Goal: Complete application form: Complete application form

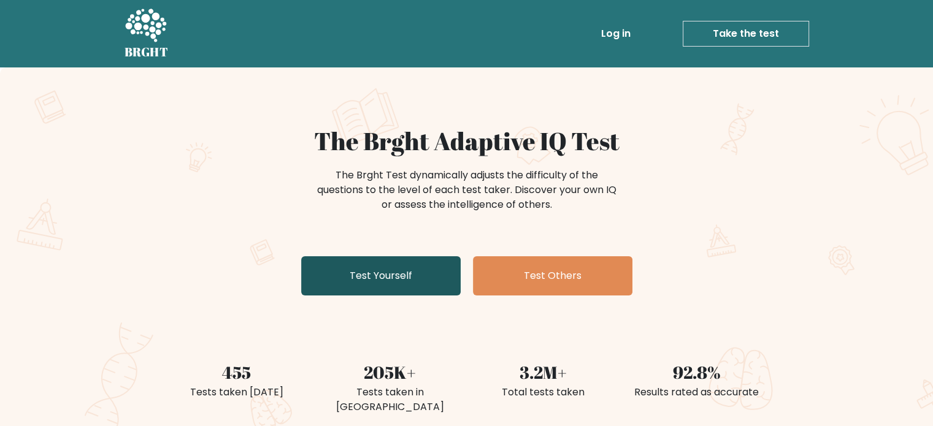
click at [329, 259] on link "Test Yourself" at bounding box center [380, 275] width 159 height 39
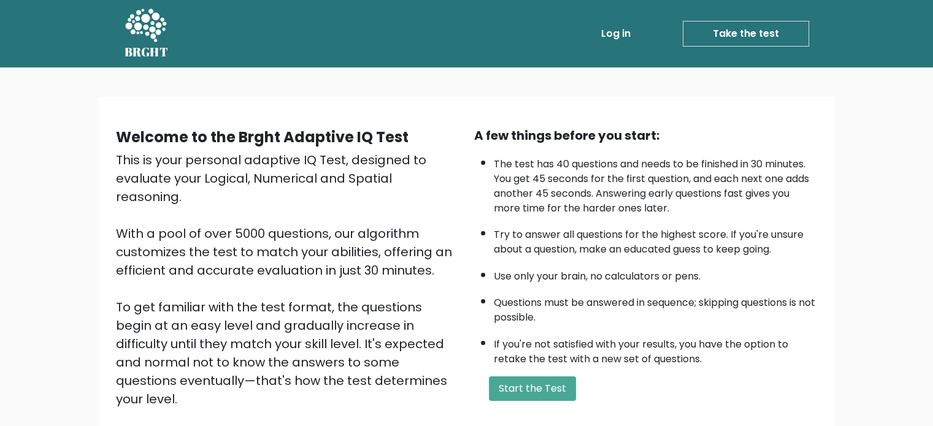
scroll to position [135, 0]
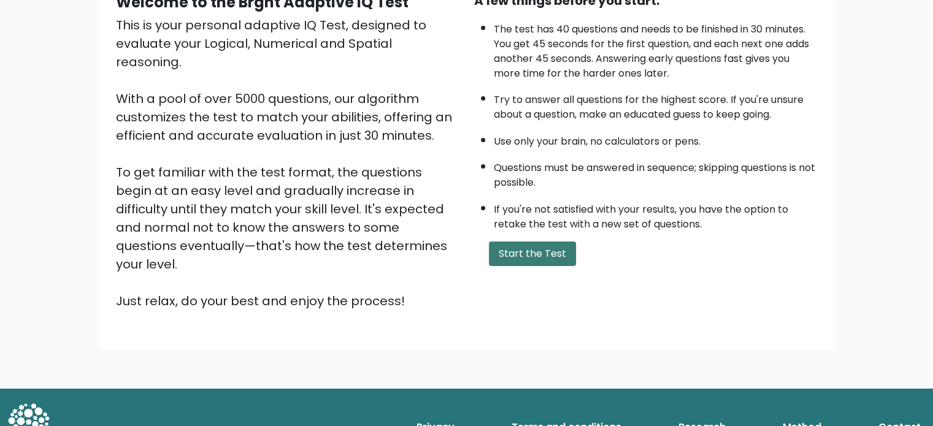
click at [551, 251] on button "Start the Test" at bounding box center [532, 254] width 87 height 25
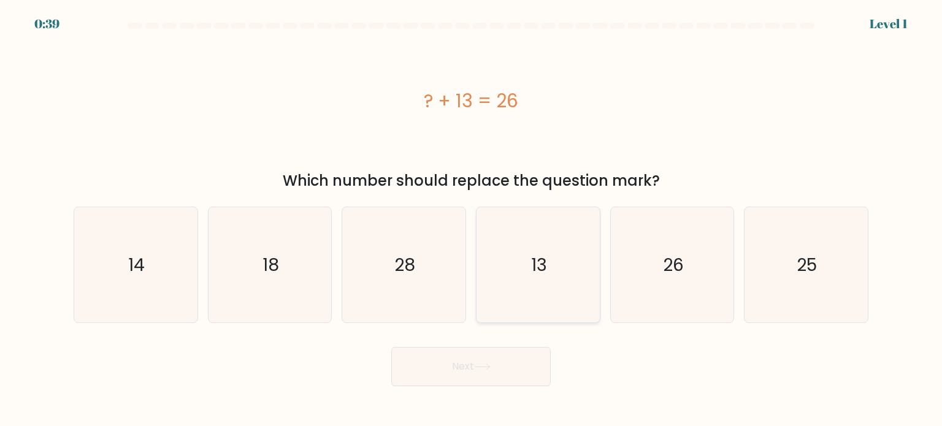
click at [515, 258] on icon "13" at bounding box center [537, 264] width 115 height 115
click at [472, 220] on input "d. 13" at bounding box center [471, 216] width 1 height 6
radio input "true"
click at [451, 370] on button "Next" at bounding box center [470, 366] width 159 height 39
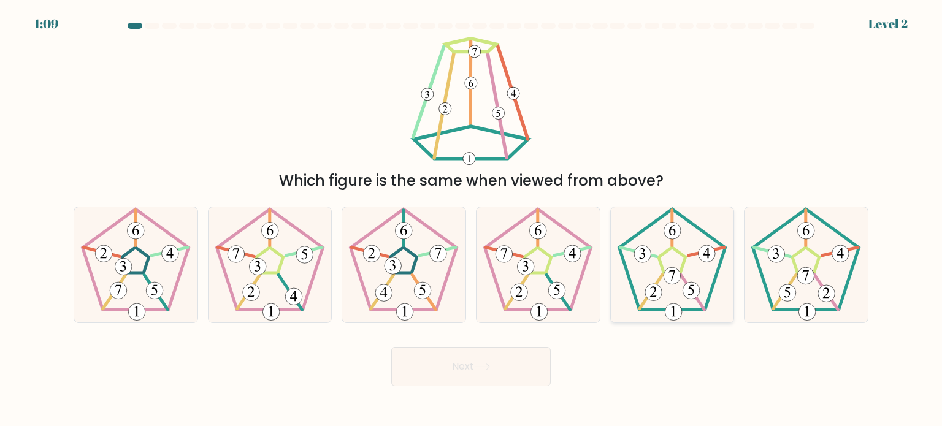
click at [645, 291] on 174 at bounding box center [653, 292] width 17 height 17
click at [472, 220] on input "e." at bounding box center [471, 216] width 1 height 6
radio input "true"
click at [474, 353] on button "Next" at bounding box center [470, 366] width 159 height 39
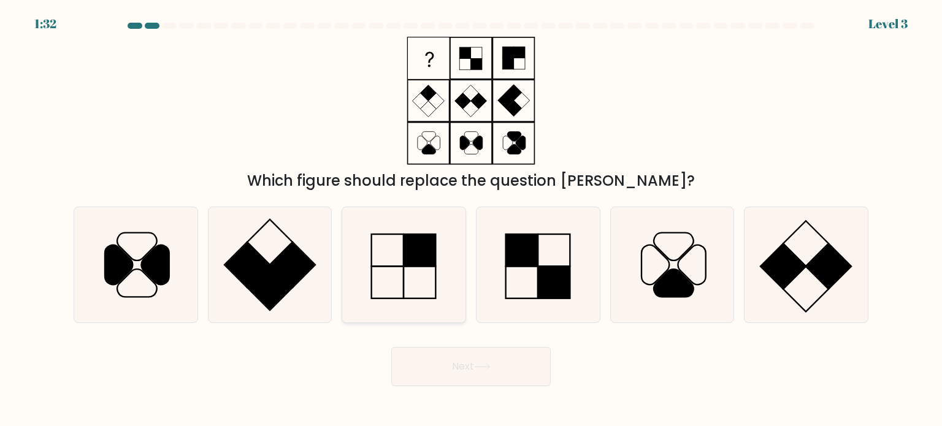
click at [420, 278] on icon at bounding box center [403, 264] width 115 height 115
click at [471, 220] on input "c." at bounding box center [471, 216] width 1 height 6
radio input "true"
click at [454, 381] on button "Next" at bounding box center [470, 366] width 159 height 39
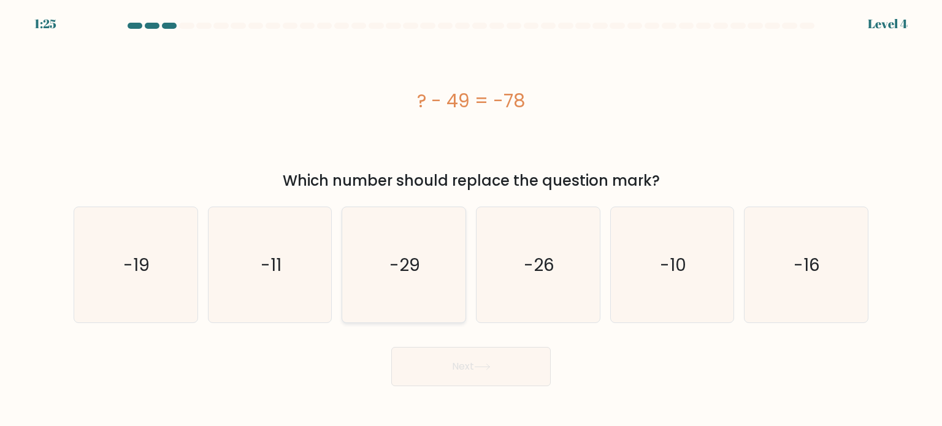
click at [371, 247] on icon "-29" at bounding box center [403, 264] width 115 height 115
click at [471, 220] on input "c. -29" at bounding box center [471, 216] width 1 height 6
radio input "true"
click at [451, 358] on button "Next" at bounding box center [470, 366] width 159 height 39
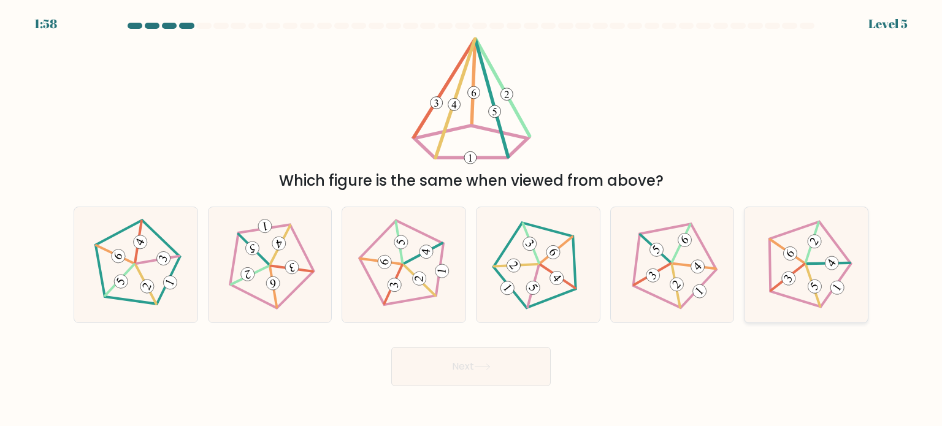
click at [796, 263] on icon at bounding box center [806, 264] width 93 height 93
click at [472, 220] on input "f." at bounding box center [471, 216] width 1 height 6
radio input "true"
click at [664, 256] on 623 at bounding box center [655, 249] width 31 height 29
click at [472, 220] on input "e." at bounding box center [471, 216] width 1 height 6
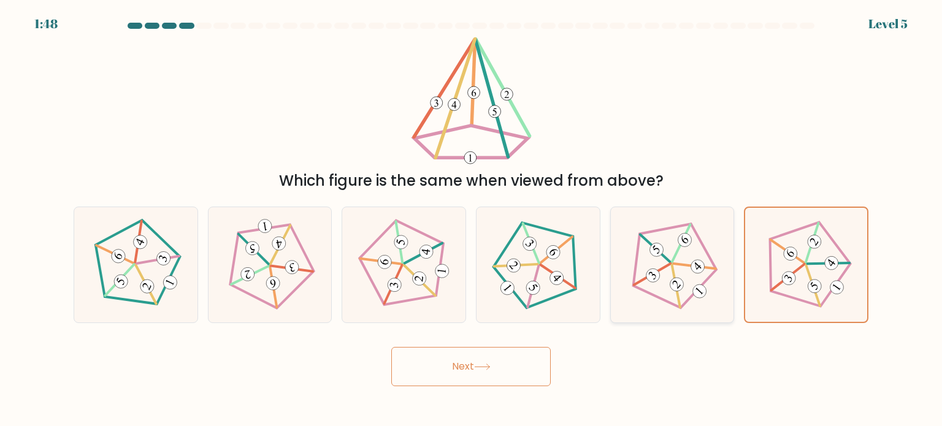
radio input "true"
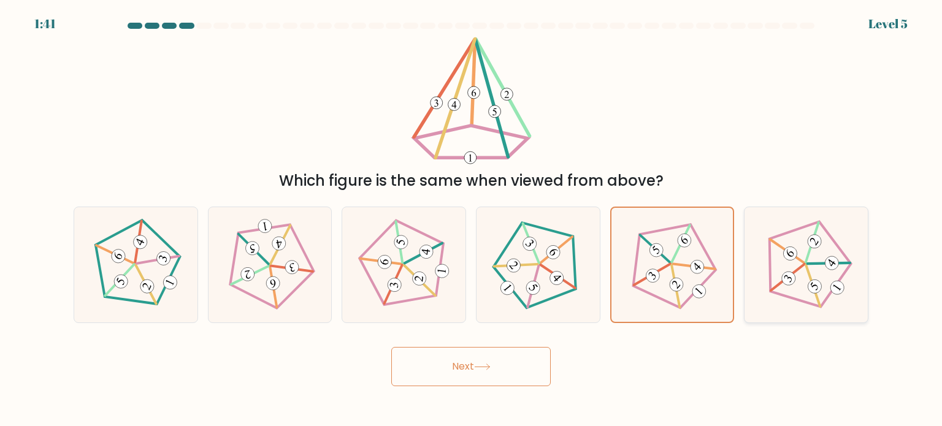
click at [800, 282] on icon at bounding box center [806, 264] width 93 height 93
click at [472, 220] on input "f." at bounding box center [471, 216] width 1 height 6
radio input "true"
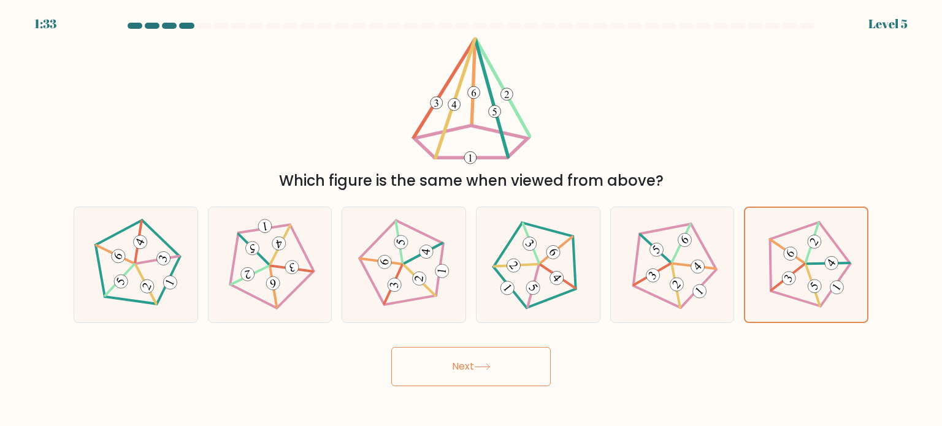
click at [480, 377] on button "Next" at bounding box center [470, 366] width 159 height 39
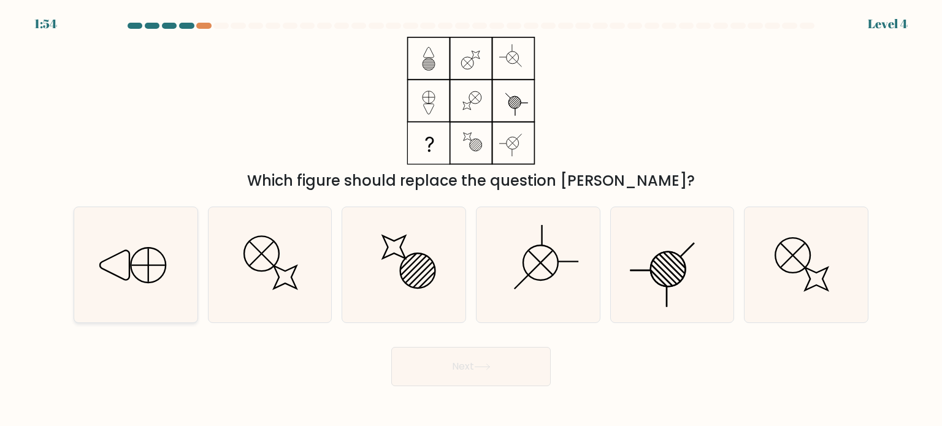
click at [123, 272] on icon at bounding box center [135, 264] width 115 height 115
click at [471, 220] on input "a." at bounding box center [471, 216] width 1 height 6
radio input "true"
click at [464, 378] on button "Next" at bounding box center [470, 366] width 159 height 39
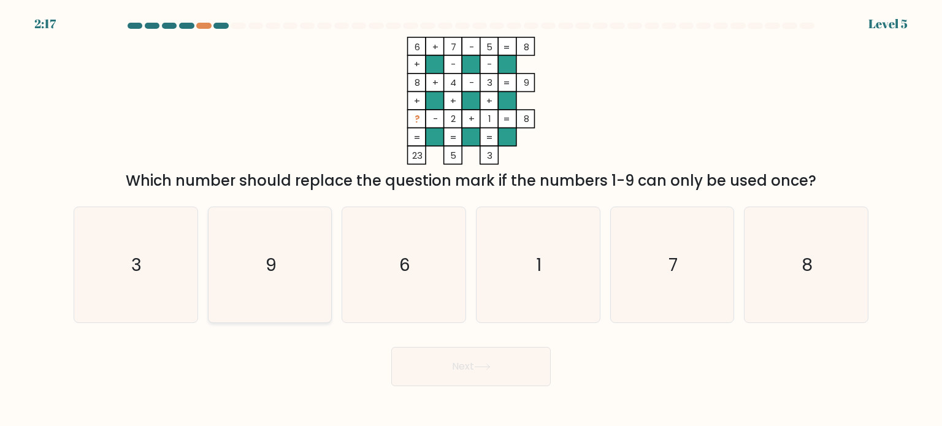
click at [265, 244] on icon "9" at bounding box center [269, 264] width 115 height 115
click at [471, 220] on input "b. 9" at bounding box center [471, 216] width 1 height 6
radio input "true"
click at [496, 358] on button "Next" at bounding box center [470, 366] width 159 height 39
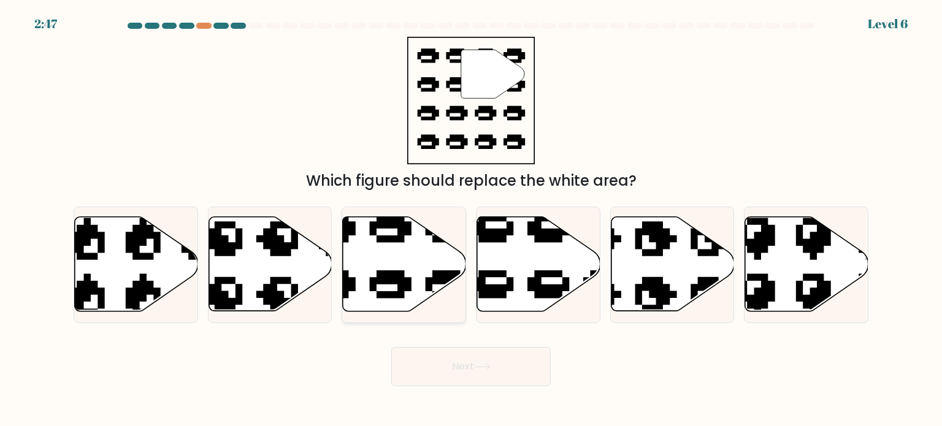
click at [423, 287] on icon at bounding box center [404, 264] width 123 height 94
click at [471, 220] on input "c." at bounding box center [471, 216] width 1 height 6
radio input "true"
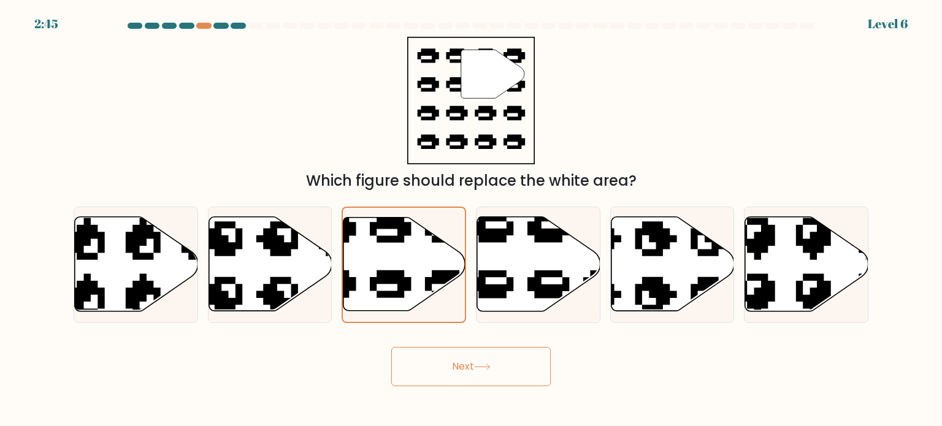
click at [437, 377] on button "Next" at bounding box center [470, 366] width 159 height 39
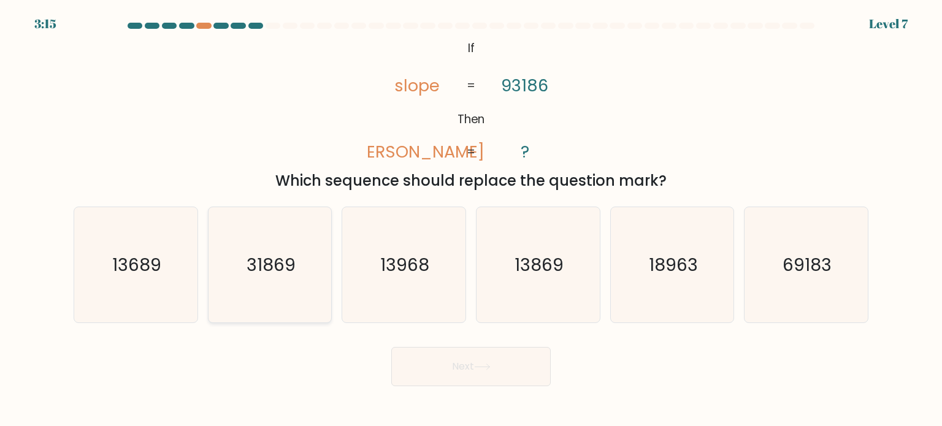
click at [250, 267] on text "31869" at bounding box center [271, 264] width 49 height 25
click at [471, 220] on input "b. 31869" at bounding box center [471, 216] width 1 height 6
radio input "true"
click at [410, 360] on button "Next" at bounding box center [470, 366] width 159 height 39
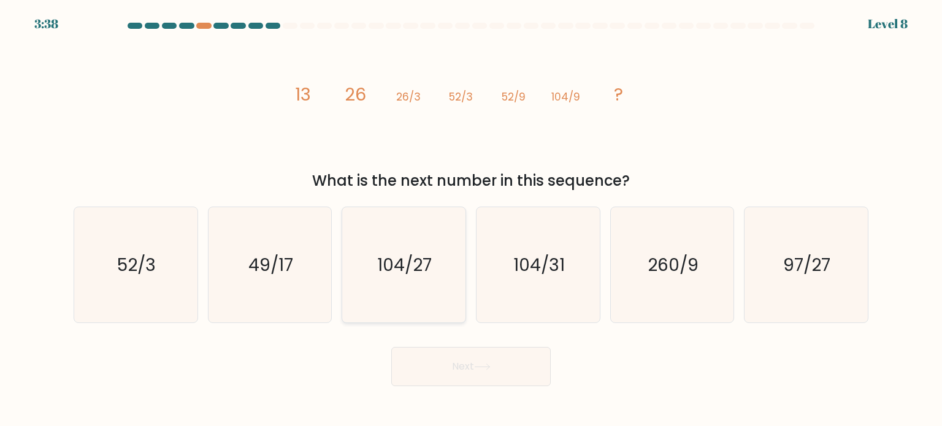
click at [389, 294] on icon "104/27" at bounding box center [403, 264] width 115 height 115
click at [471, 220] on input "c. 104/27" at bounding box center [471, 216] width 1 height 6
radio input "true"
click at [442, 361] on button "Next" at bounding box center [470, 366] width 159 height 39
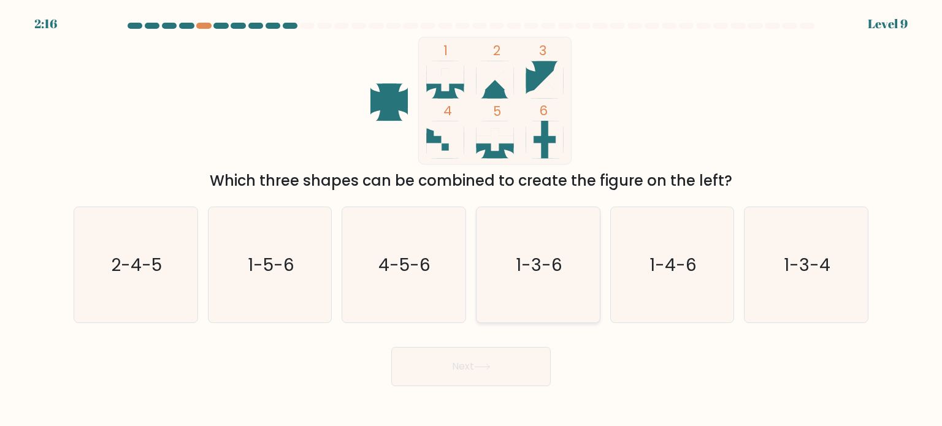
click at [562, 264] on text "1-3-6" at bounding box center [539, 264] width 47 height 25
click at [472, 220] on input "d. 1-3-6" at bounding box center [471, 216] width 1 height 6
radio input "true"
click at [501, 358] on button "Next" at bounding box center [470, 366] width 159 height 39
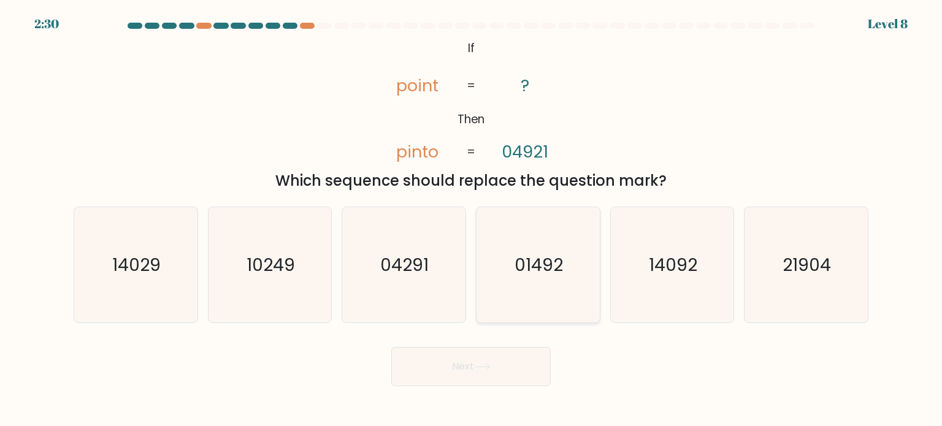
click at [530, 261] on text "01492" at bounding box center [539, 264] width 48 height 25
click at [472, 220] on input "d. 01492" at bounding box center [471, 216] width 1 height 6
radio input "true"
click at [491, 370] on icon at bounding box center [482, 367] width 17 height 7
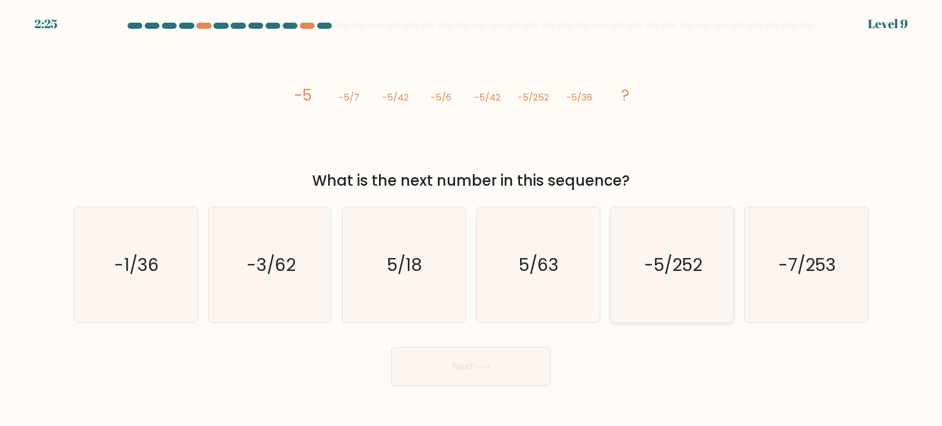
click at [658, 257] on text "-5/252" at bounding box center [673, 264] width 58 height 25
click at [472, 220] on input "e. -5/252" at bounding box center [471, 216] width 1 height 6
radio input "true"
click at [464, 359] on button "Next" at bounding box center [470, 366] width 159 height 39
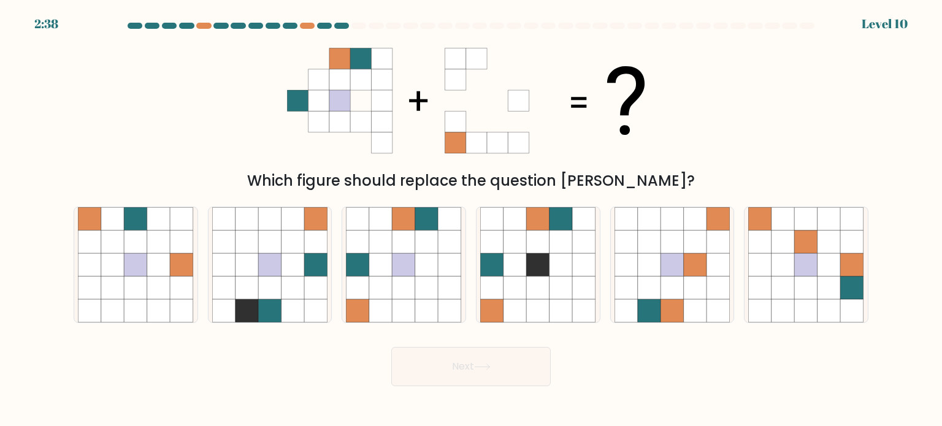
click at [373, 164] on icon at bounding box center [471, 101] width 368 height 128
click at [401, 251] on icon at bounding box center [404, 241] width 23 height 23
click at [471, 220] on input "c." at bounding box center [471, 216] width 1 height 6
radio input "true"
click at [477, 367] on icon at bounding box center [482, 367] width 17 height 7
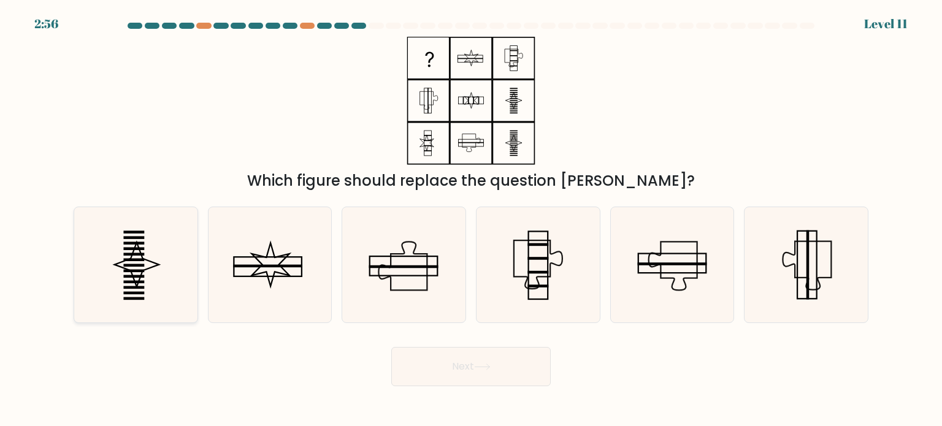
click at [145, 247] on icon at bounding box center [135, 264] width 115 height 115
click at [471, 220] on input "a." at bounding box center [471, 216] width 1 height 6
radio input "true"
click at [501, 382] on button "Next" at bounding box center [470, 366] width 159 height 39
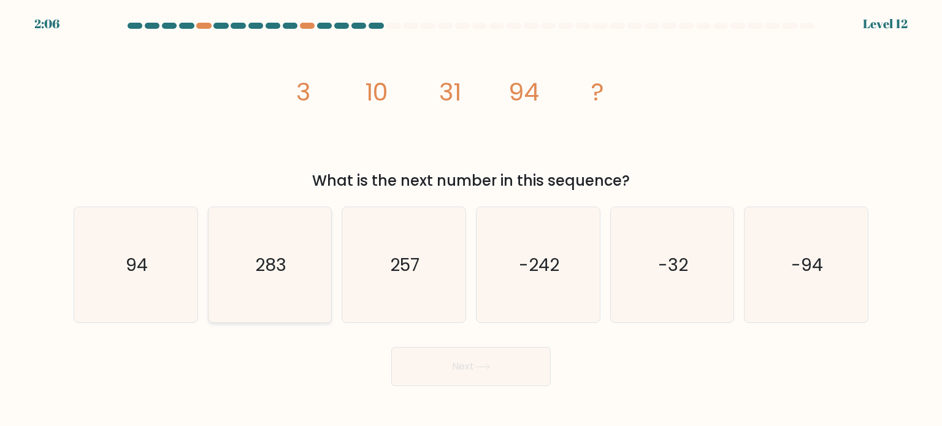
click at [290, 283] on icon "283" at bounding box center [269, 264] width 115 height 115
click at [471, 220] on input "b. 283" at bounding box center [471, 216] width 1 height 6
radio input "true"
click at [475, 353] on button "Next" at bounding box center [470, 366] width 159 height 39
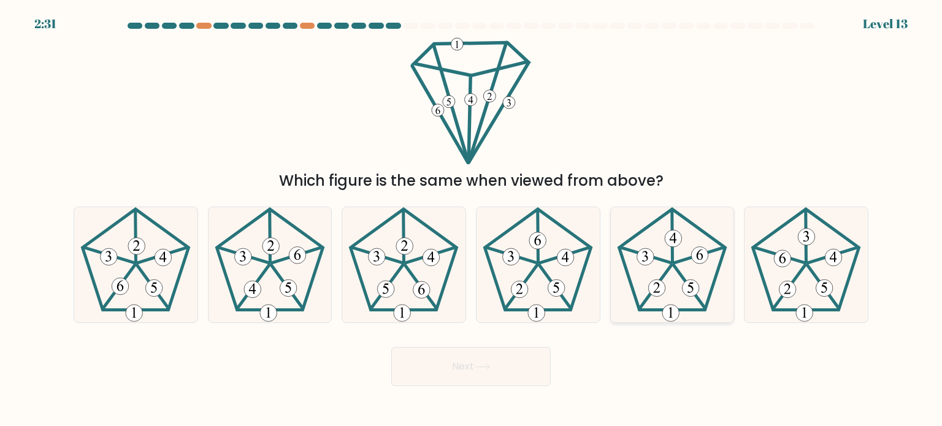
click at [669, 264] on icon at bounding box center [672, 264] width 115 height 115
click at [472, 220] on input "e." at bounding box center [471, 216] width 1 height 6
radio input "true"
click at [461, 361] on button "Next" at bounding box center [470, 366] width 159 height 39
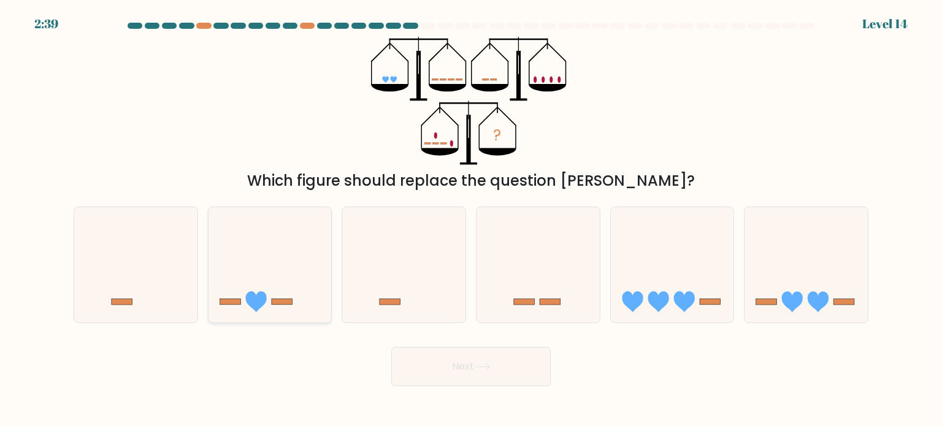
click at [237, 279] on icon at bounding box center [270, 265] width 123 height 102
click at [471, 220] on input "b." at bounding box center [471, 216] width 1 height 6
radio input "true"
click at [499, 370] on button "Next" at bounding box center [470, 366] width 159 height 39
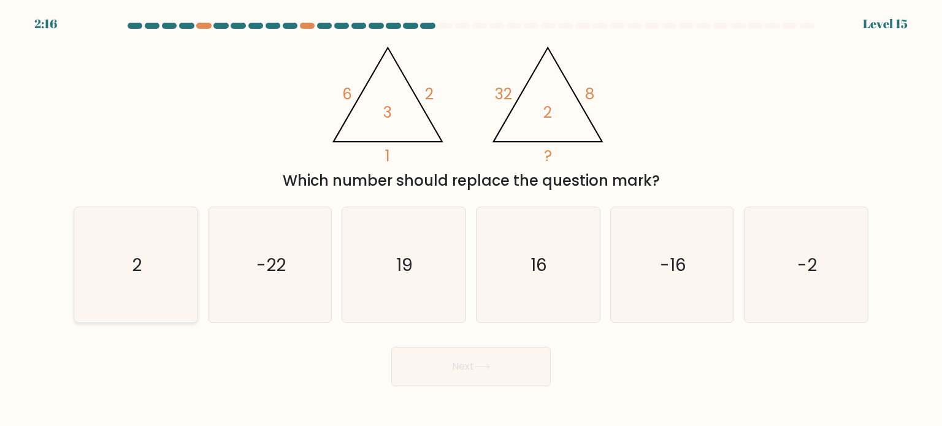
click at [175, 264] on icon "2" at bounding box center [135, 264] width 115 height 115
click at [471, 220] on input "a. 2" at bounding box center [471, 216] width 1 height 6
radio input "true"
click at [473, 376] on button "Next" at bounding box center [470, 366] width 159 height 39
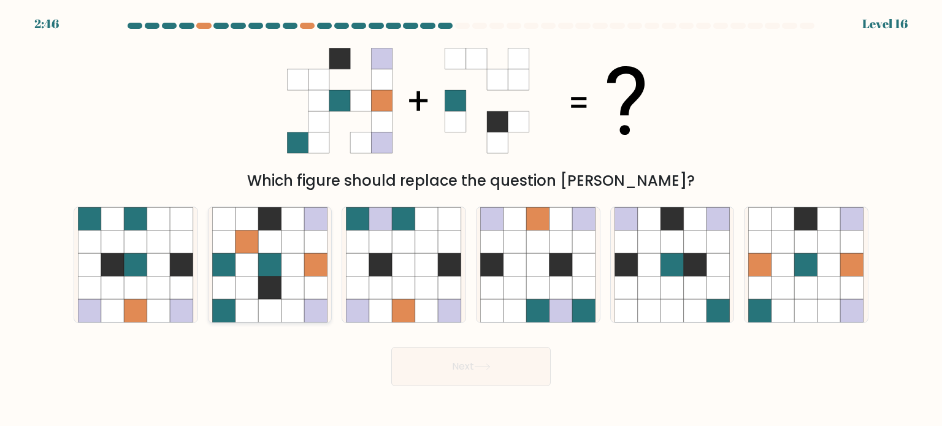
click at [239, 296] on icon at bounding box center [247, 287] width 23 height 23
click at [471, 220] on input "b." at bounding box center [471, 216] width 1 height 6
radio input "true"
click at [494, 370] on button "Next" at bounding box center [470, 366] width 159 height 39
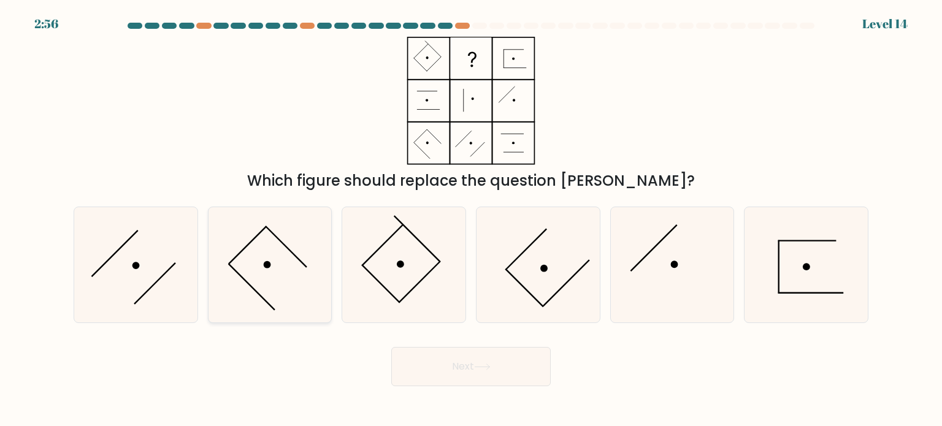
click at [274, 246] on icon at bounding box center [269, 264] width 115 height 115
click at [471, 220] on input "b." at bounding box center [471, 216] width 1 height 6
radio input "true"
click at [452, 356] on button "Next" at bounding box center [470, 366] width 159 height 39
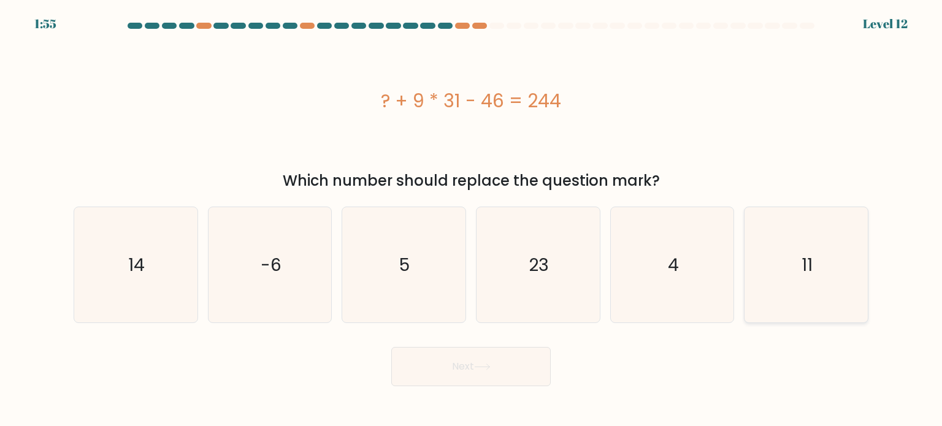
click at [802, 239] on icon "11" at bounding box center [805, 264] width 115 height 115
click at [472, 220] on input "f. 11" at bounding box center [471, 216] width 1 height 6
radio input "true"
click at [496, 369] on button "Next" at bounding box center [470, 366] width 159 height 39
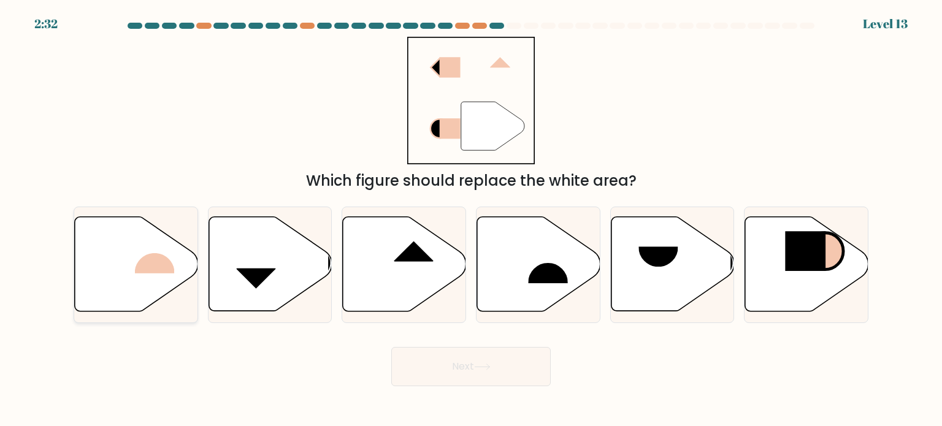
click at [163, 269] on rect at bounding box center [155, 252] width 40 height 41
click at [471, 220] on input "a." at bounding box center [471, 216] width 1 height 6
radio input "true"
click at [459, 361] on button "Next" at bounding box center [470, 366] width 159 height 39
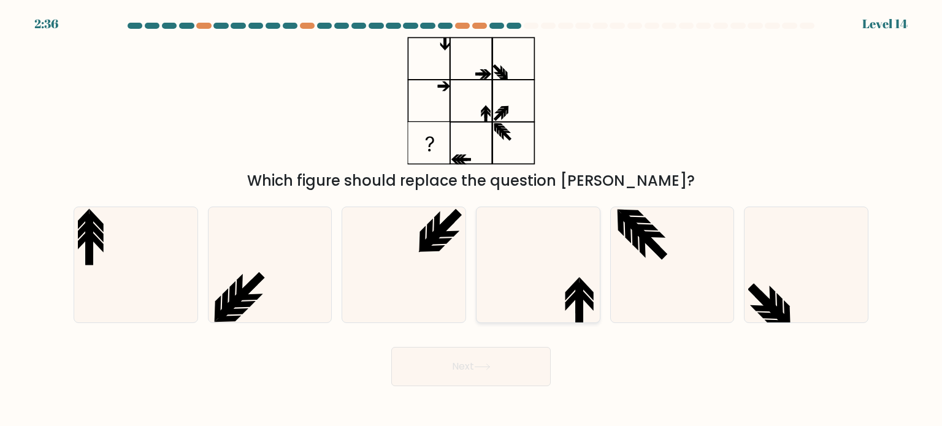
click at [556, 269] on icon at bounding box center [537, 264] width 115 height 115
click at [472, 220] on input "d." at bounding box center [471, 216] width 1 height 6
radio input "true"
click at [424, 355] on button "Next" at bounding box center [470, 366] width 159 height 39
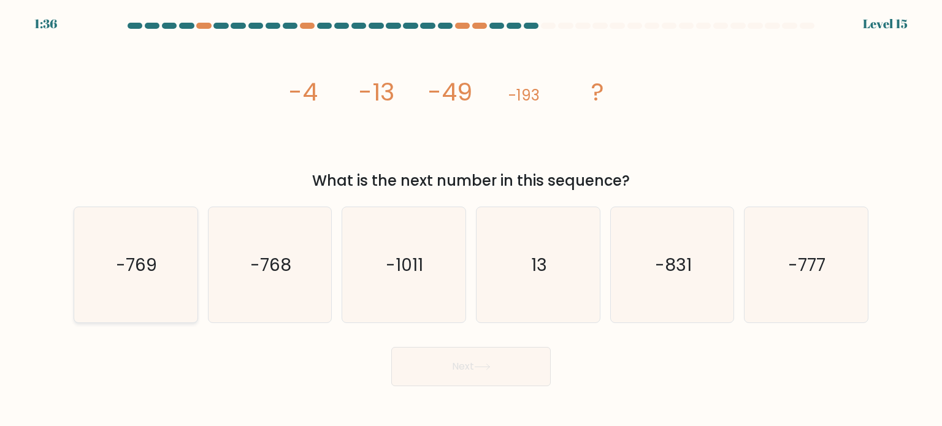
click at [145, 280] on icon "-769" at bounding box center [135, 264] width 115 height 115
click at [471, 220] on input "a. -769" at bounding box center [471, 216] width 1 height 6
radio input "true"
click at [438, 371] on button "Next" at bounding box center [470, 366] width 159 height 39
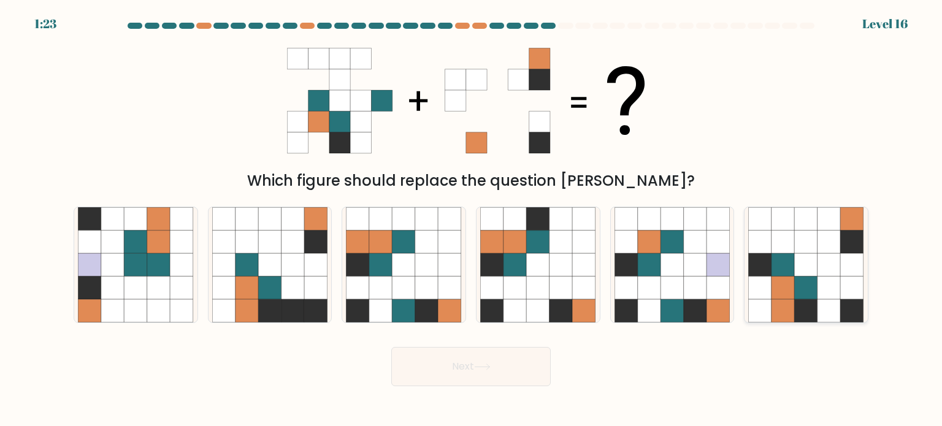
click at [793, 256] on icon at bounding box center [783, 264] width 23 height 23
click at [472, 220] on input "f." at bounding box center [471, 216] width 1 height 6
radio input "true"
click at [480, 372] on button "Next" at bounding box center [470, 366] width 159 height 39
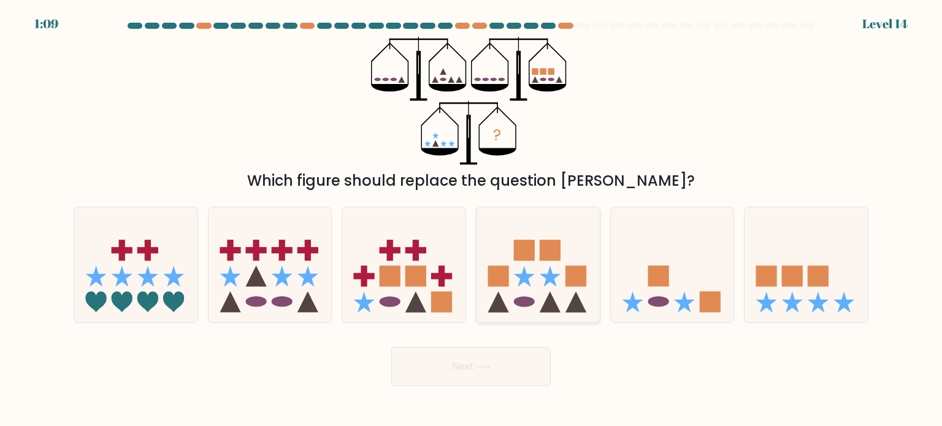
click at [516, 279] on icon at bounding box center [538, 265] width 123 height 102
click at [472, 220] on input "d." at bounding box center [471, 216] width 1 height 6
radio input "true"
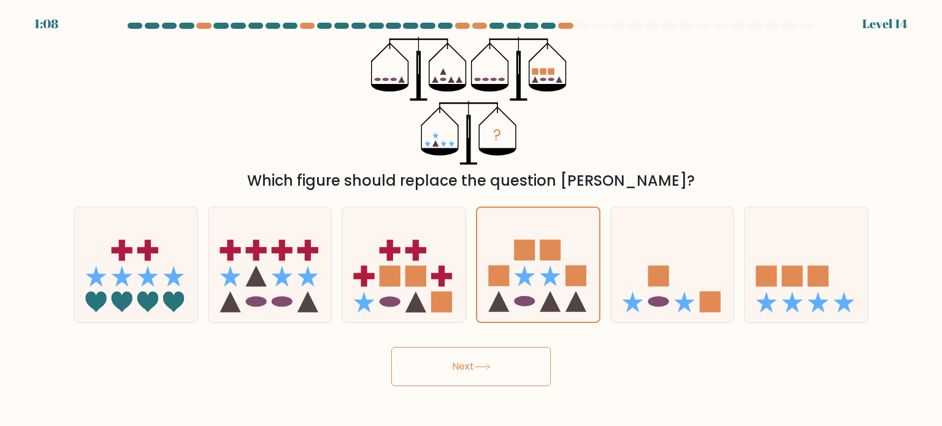
click at [458, 372] on button "Next" at bounding box center [470, 366] width 159 height 39
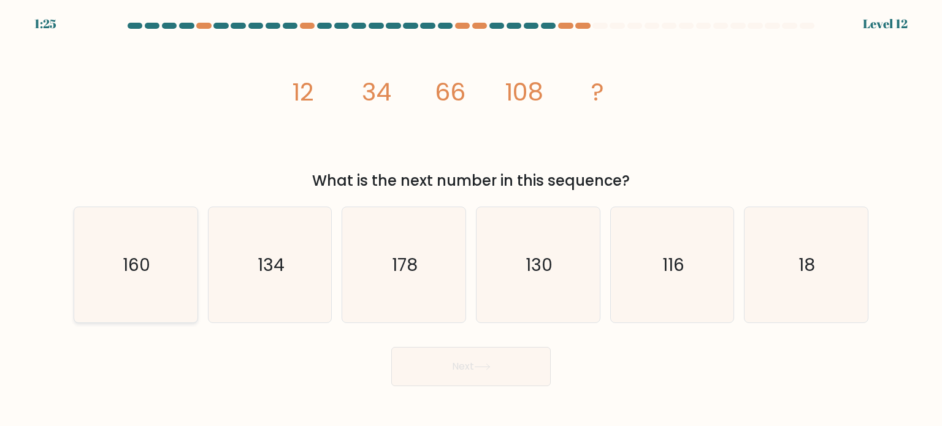
click at [125, 252] on text "160" at bounding box center [137, 264] width 28 height 25
click at [471, 220] on input "a. 160" at bounding box center [471, 216] width 1 height 6
radio input "true"
click at [469, 379] on button "Next" at bounding box center [470, 366] width 159 height 39
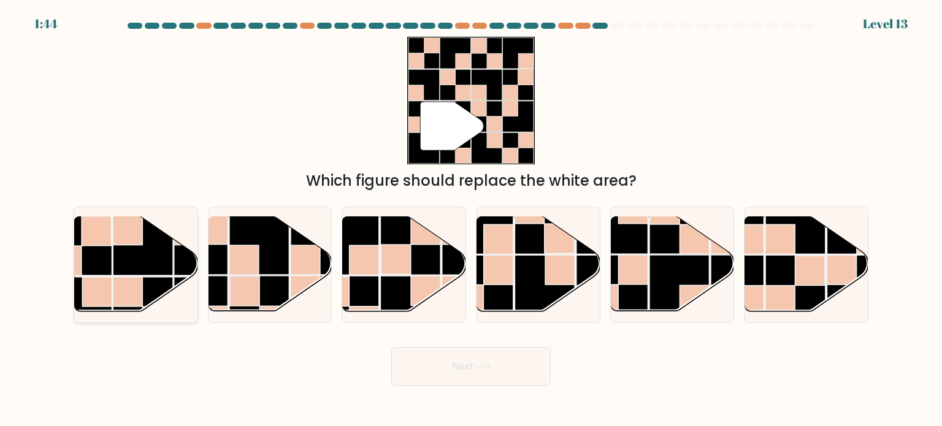
click at [145, 265] on rect at bounding box center [143, 246] width 60 height 60
click at [471, 220] on input "a." at bounding box center [471, 216] width 1 height 6
radio input "true"
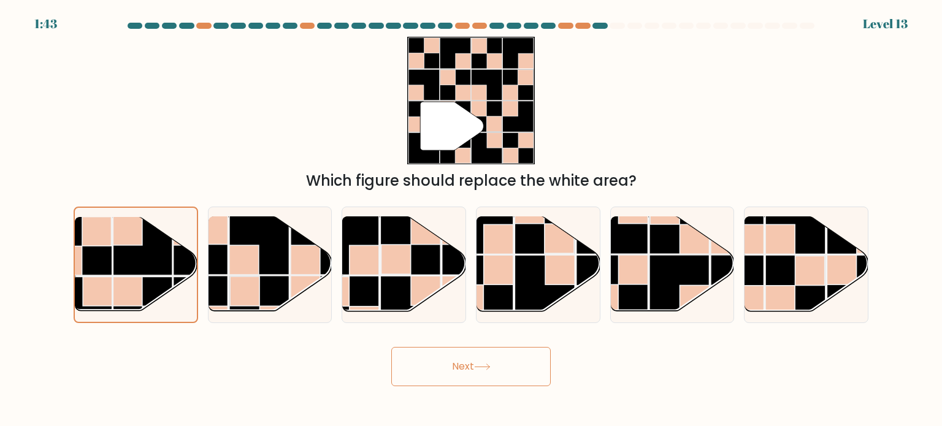
click at [440, 379] on button "Next" at bounding box center [470, 366] width 159 height 39
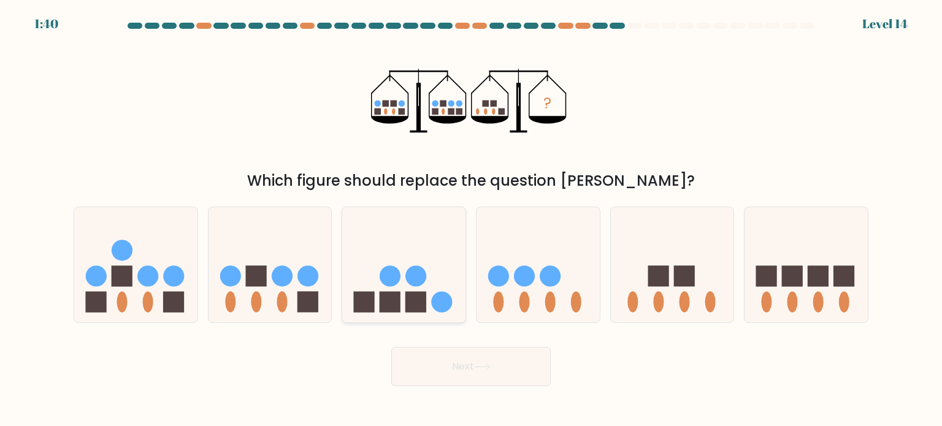
click at [393, 269] on circle at bounding box center [390, 276] width 21 height 21
click at [471, 220] on input "c." at bounding box center [471, 216] width 1 height 6
radio input "true"
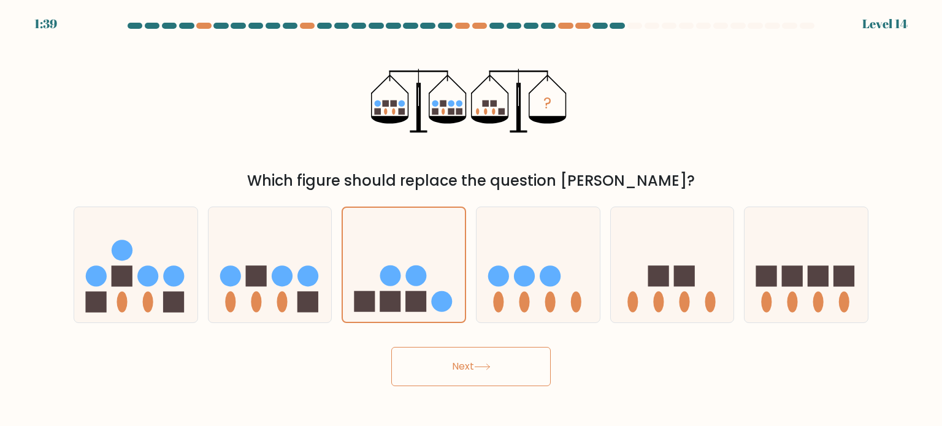
click at [511, 364] on button "Next" at bounding box center [470, 366] width 159 height 39
click at [491, 364] on icon at bounding box center [482, 367] width 17 height 7
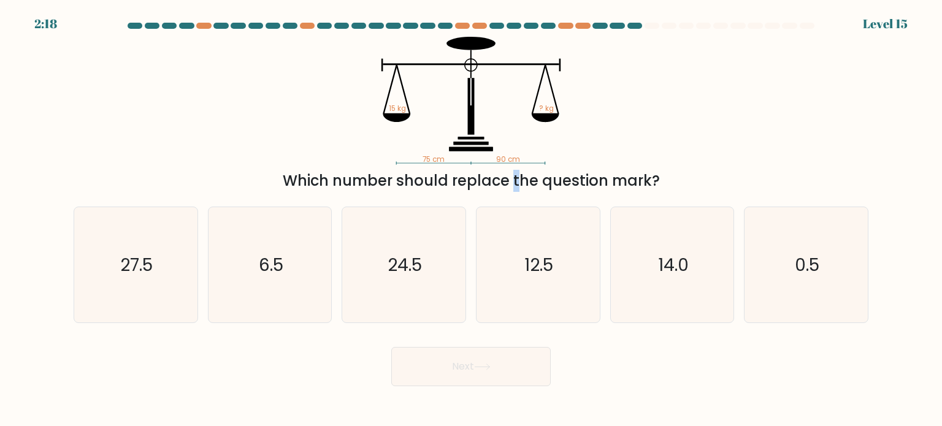
drag, startPoint x: 418, startPoint y: 184, endPoint x: 405, endPoint y: 182, distance: 13.7
click at [405, 182] on div "Which number should replace the question mark?" at bounding box center [471, 181] width 780 height 22
click at [118, 240] on icon "27.5" at bounding box center [135, 264] width 115 height 115
click at [471, 220] on input "a. 27.5" at bounding box center [471, 216] width 1 height 6
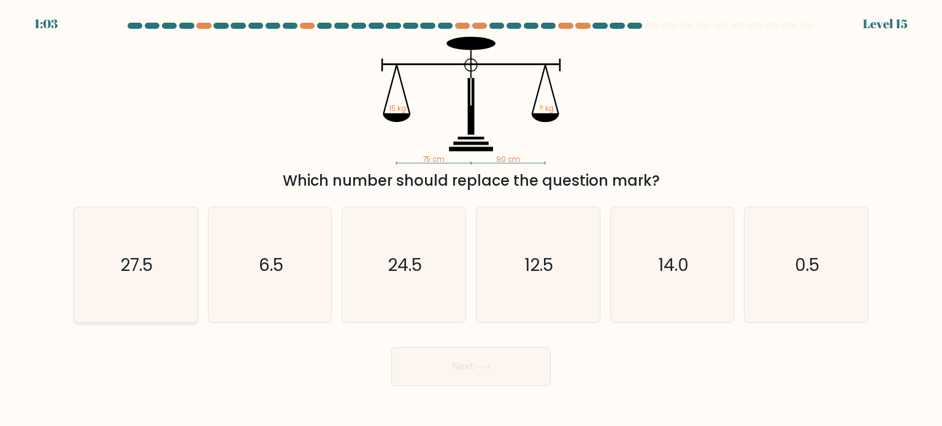
radio input "true"
click at [472, 363] on button "Next" at bounding box center [470, 366] width 159 height 39
click at [432, 376] on button "Next" at bounding box center [470, 366] width 159 height 39
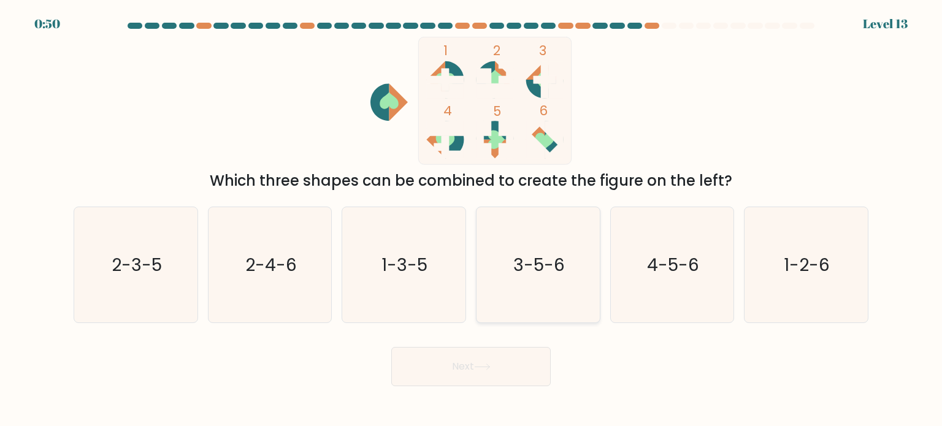
click at [597, 287] on div "3-5-6" at bounding box center [538, 265] width 125 height 117
click at [472, 220] on input "d. 3-5-6" at bounding box center [471, 216] width 1 height 6
radio input "true"
click at [454, 380] on button "Next" at bounding box center [470, 366] width 159 height 39
click at [459, 370] on button "Next" at bounding box center [470, 366] width 159 height 39
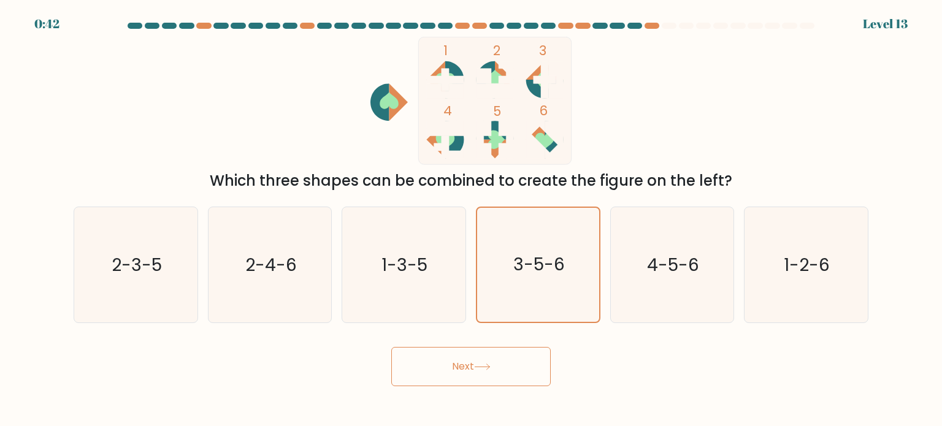
click at [459, 370] on button "Next" at bounding box center [470, 366] width 159 height 39
click at [405, 368] on button "Next" at bounding box center [470, 366] width 159 height 39
click at [270, 344] on div "Next" at bounding box center [471, 362] width 810 height 48
click at [491, 355] on button "Next" at bounding box center [470, 366] width 159 height 39
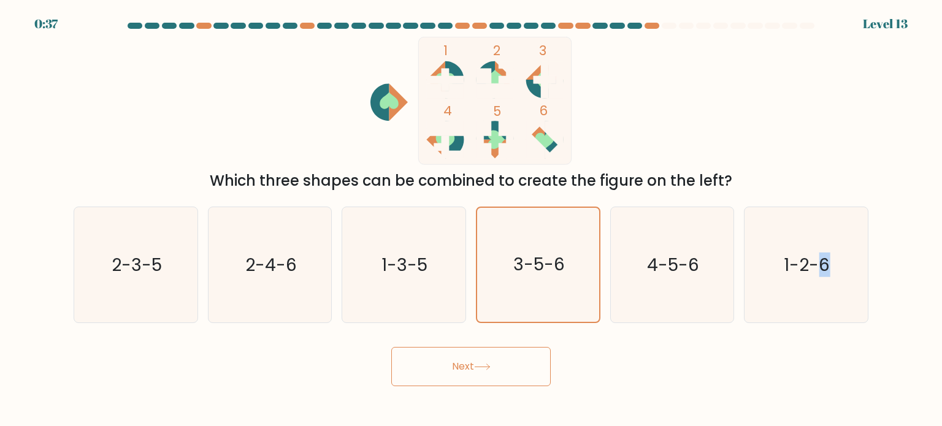
click at [491, 355] on button "Next" at bounding box center [470, 366] width 159 height 39
click at [687, 237] on icon "4-5-6" at bounding box center [672, 264] width 115 height 115
click at [472, 220] on input "e. 4-5-6" at bounding box center [471, 216] width 1 height 6
radio input "true"
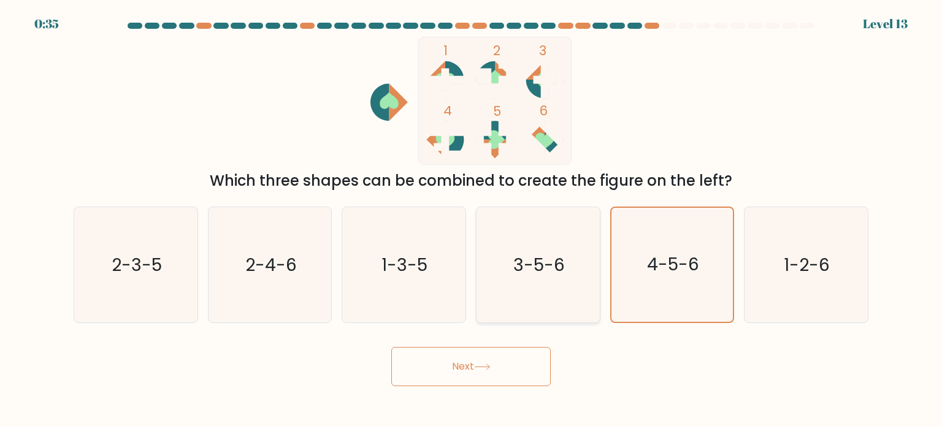
click at [575, 255] on icon "3-5-6" at bounding box center [537, 264] width 115 height 115
click at [472, 220] on input "d. 3-5-6" at bounding box center [471, 216] width 1 height 6
radio input "true"
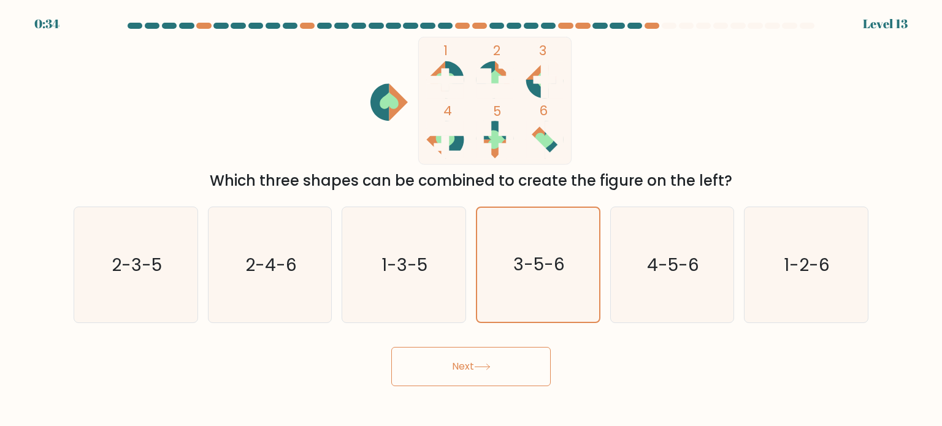
click at [496, 380] on button "Next" at bounding box center [470, 366] width 159 height 39
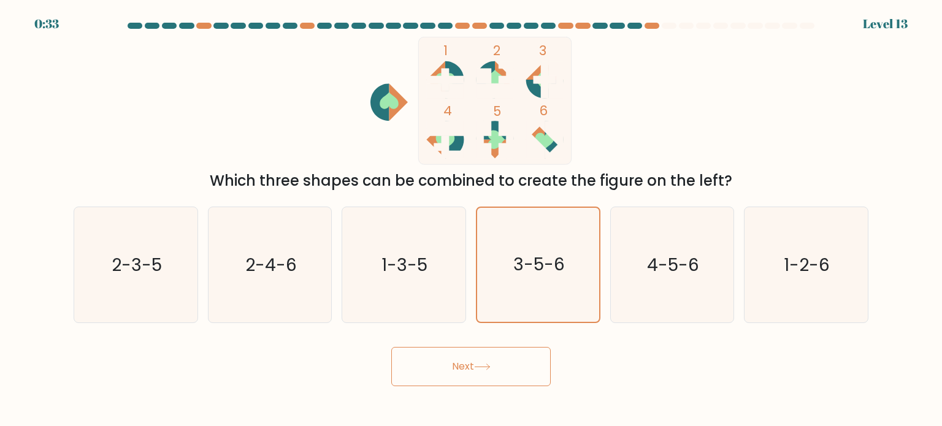
click at [496, 380] on button "Next" at bounding box center [470, 366] width 159 height 39
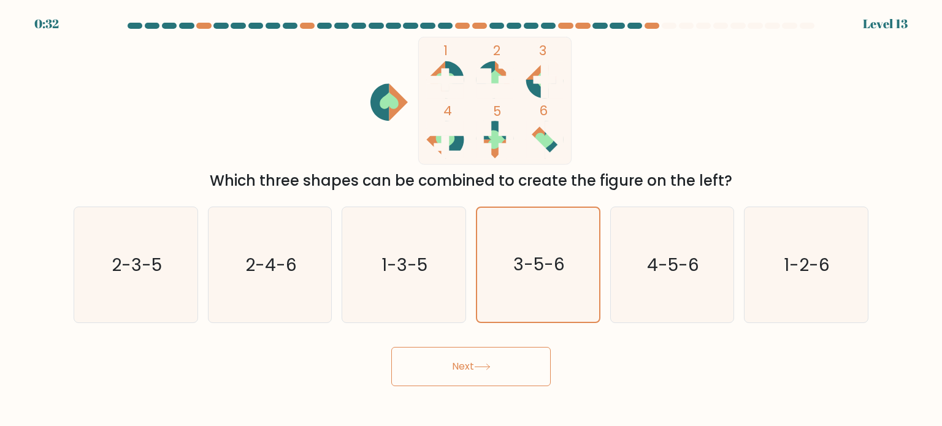
click at [496, 380] on button "Next" at bounding box center [470, 366] width 159 height 39
drag, startPoint x: 496, startPoint y: 380, endPoint x: 403, endPoint y: 378, distance: 92.7
click at [403, 378] on button "Next" at bounding box center [470, 366] width 159 height 39
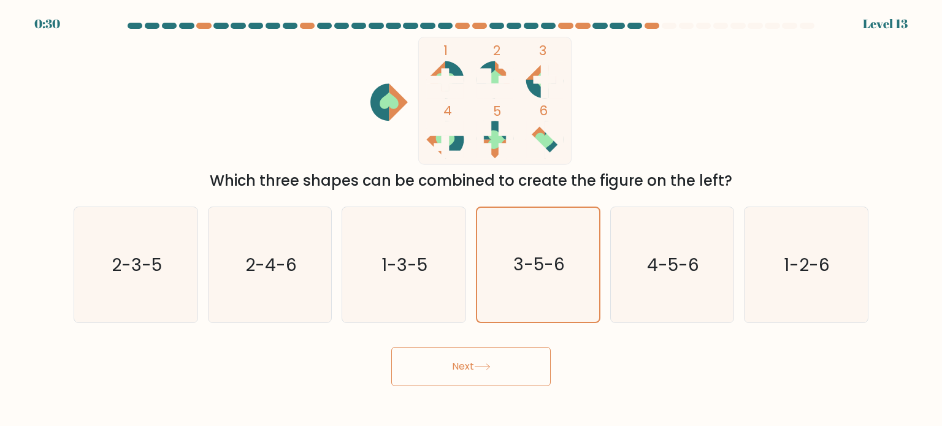
click at [403, 378] on button "Next" at bounding box center [470, 366] width 159 height 39
click at [331, 375] on div "Next" at bounding box center [471, 362] width 810 height 48
click at [451, 370] on button "Next" at bounding box center [470, 366] width 159 height 39
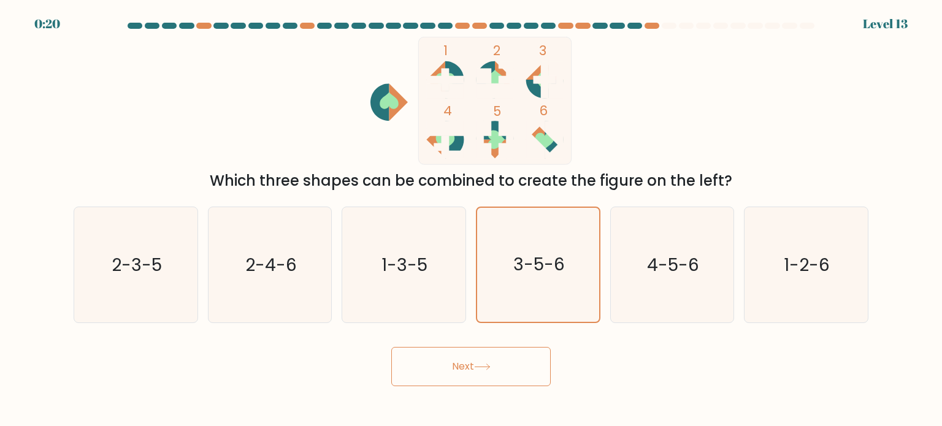
click at [479, 368] on icon at bounding box center [482, 367] width 17 height 7
click at [179, 249] on icon "2-3-5" at bounding box center [135, 264] width 115 height 115
click at [471, 220] on input "a. 2-3-5" at bounding box center [471, 216] width 1 height 6
radio input "true"
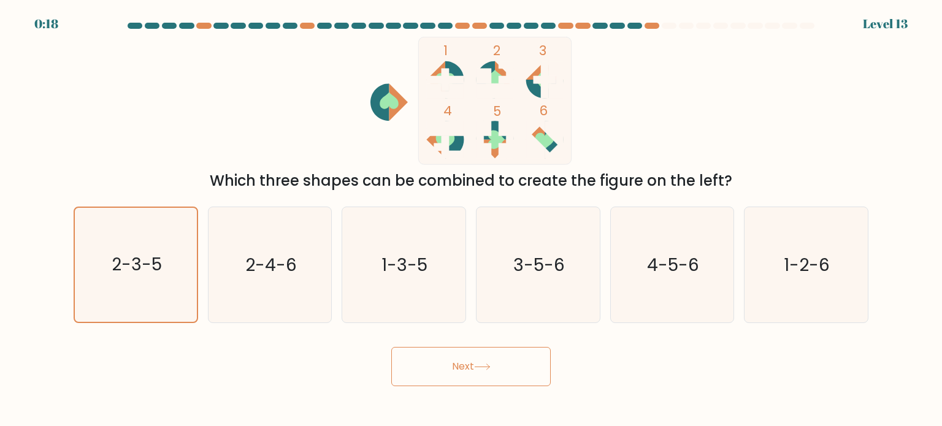
click at [510, 380] on button "Next" at bounding box center [470, 366] width 159 height 39
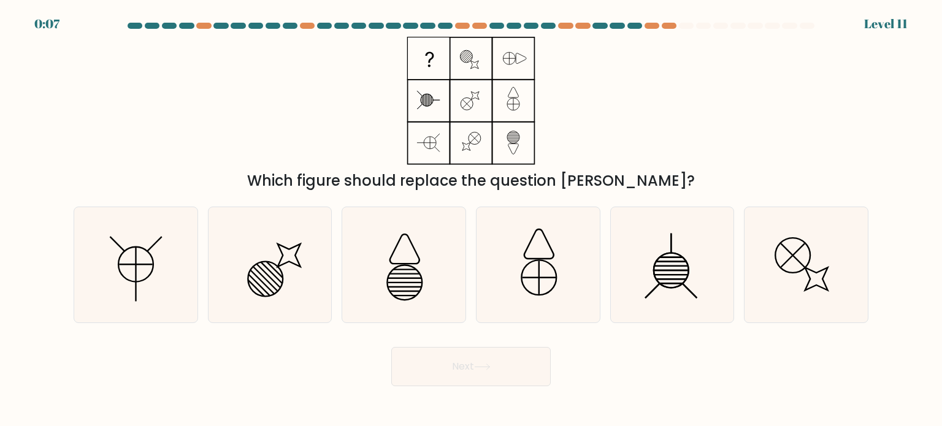
click at [386, 187] on div "Which figure should replace the question [PERSON_NAME]?" at bounding box center [471, 181] width 780 height 22
click at [646, 278] on icon at bounding box center [672, 264] width 115 height 115
click at [472, 220] on input "e." at bounding box center [471, 216] width 1 height 6
radio input "true"
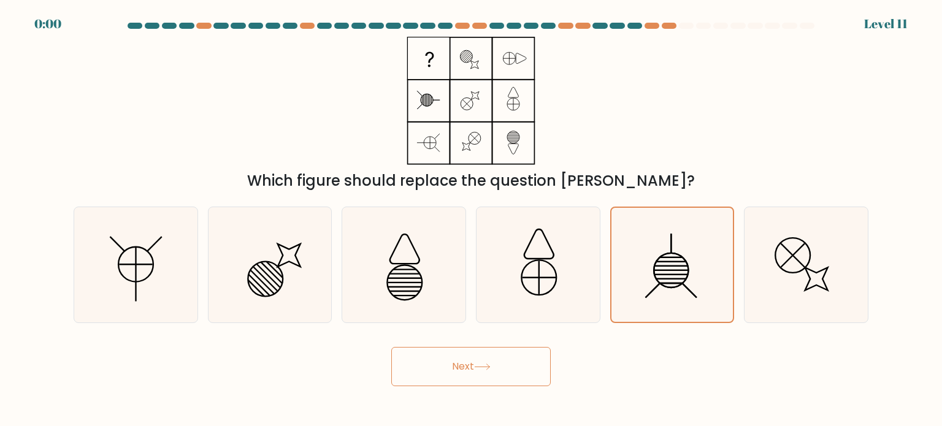
click at [443, 374] on button "Next" at bounding box center [470, 366] width 159 height 39
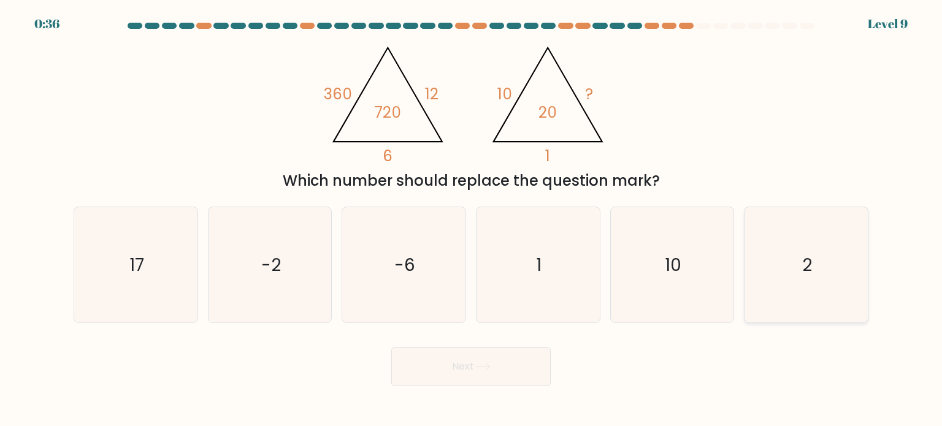
click at [796, 286] on icon "2" at bounding box center [805, 264] width 115 height 115
click at [472, 220] on input "f. 2" at bounding box center [471, 216] width 1 height 6
radio input "true"
click at [445, 373] on button "Next" at bounding box center [470, 366] width 159 height 39
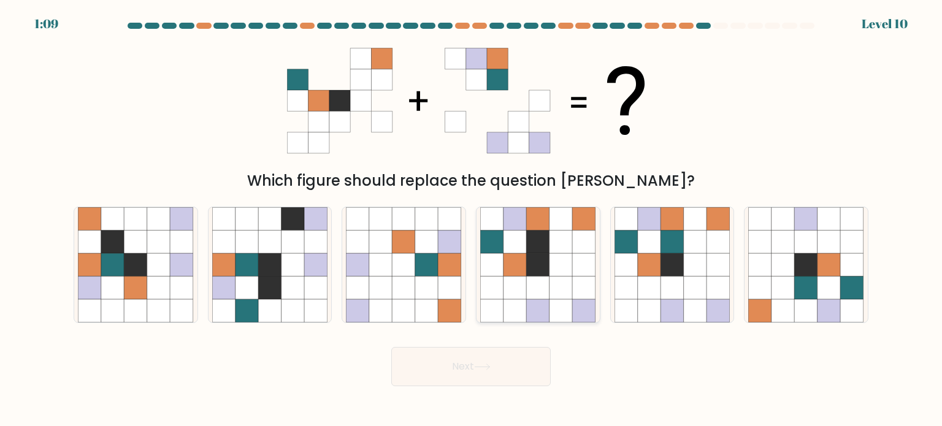
click at [510, 248] on icon at bounding box center [515, 241] width 23 height 23
click at [472, 220] on input "d." at bounding box center [471, 216] width 1 height 6
radio input "true"
click at [472, 375] on button "Next" at bounding box center [470, 366] width 159 height 39
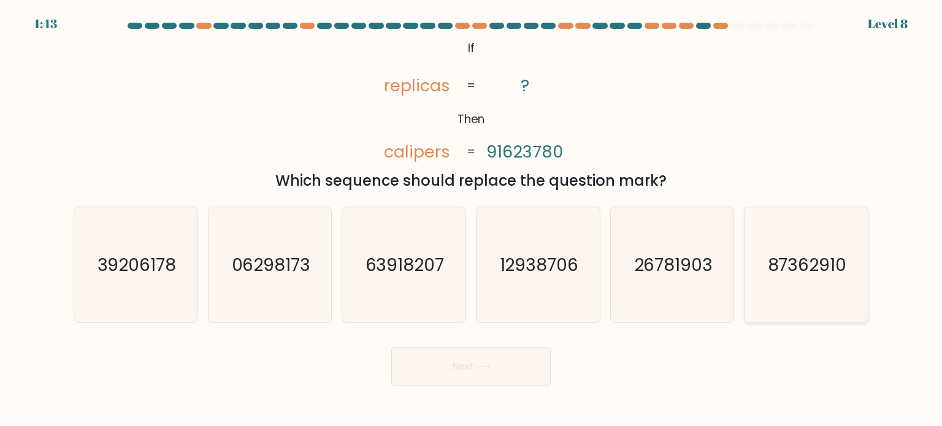
click at [773, 282] on icon "87362910" at bounding box center [805, 264] width 115 height 115
click at [472, 220] on input "f. 87362910" at bounding box center [471, 216] width 1 height 6
radio input "true"
click at [456, 382] on button "Next" at bounding box center [470, 366] width 159 height 39
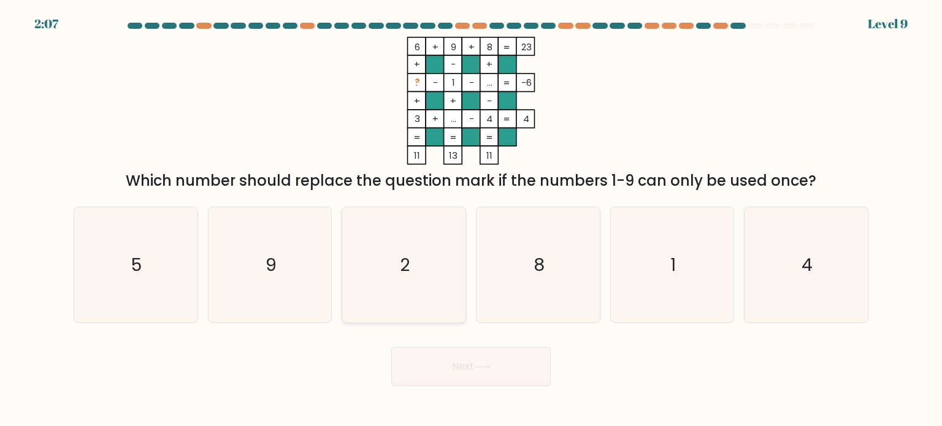
click at [424, 237] on icon "2" at bounding box center [403, 264] width 115 height 115
click at [471, 220] on input "c. 2" at bounding box center [471, 216] width 1 height 6
radio input "true"
click at [446, 369] on button "Next" at bounding box center [470, 366] width 159 height 39
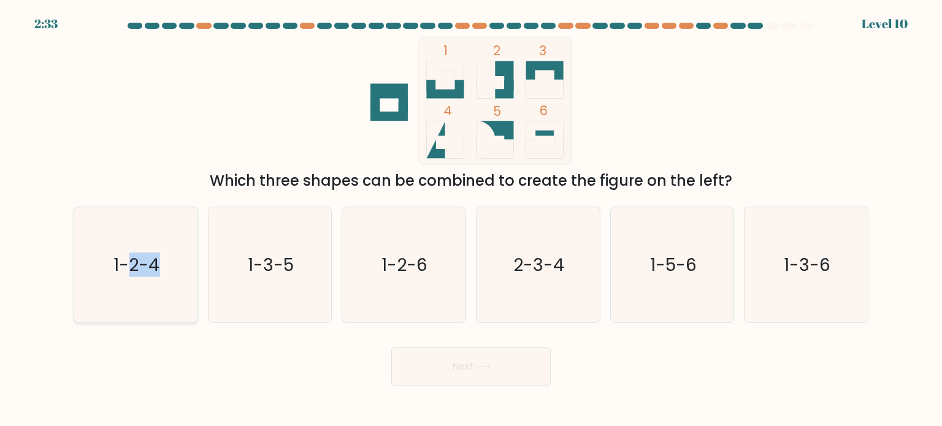
drag, startPoint x: 131, startPoint y: 276, endPoint x: 191, endPoint y: 322, distance: 75.7
click at [191, 322] on icon "1-2-4" at bounding box center [135, 264] width 115 height 115
click at [471, 220] on input "a. 1-2-4" at bounding box center [471, 216] width 1 height 6
radio input "true"
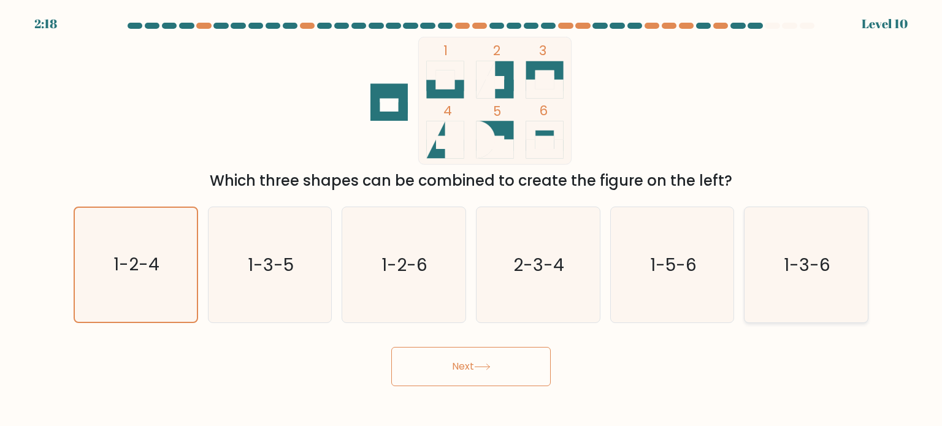
drag, startPoint x: 853, startPoint y: 264, endPoint x: 818, endPoint y: 301, distance: 51.6
click at [818, 301] on icon "1-3-6" at bounding box center [805, 264] width 115 height 115
click at [472, 220] on input "f. 1-3-6" at bounding box center [471, 216] width 1 height 6
radio input "true"
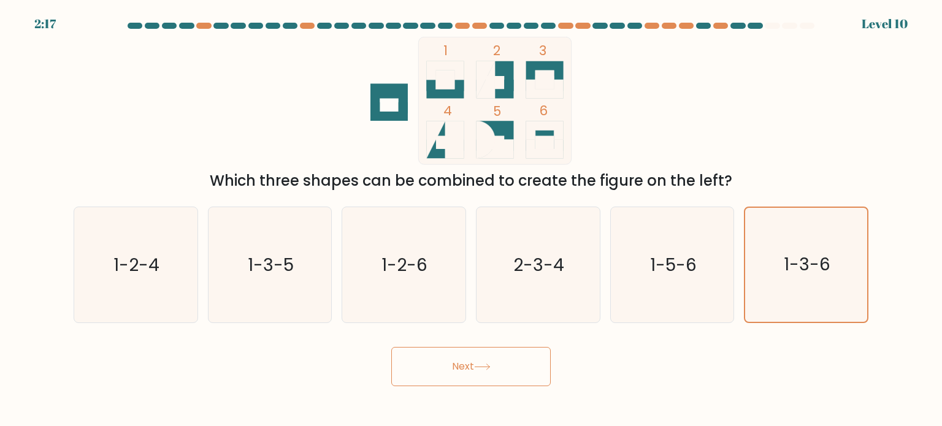
click at [482, 370] on icon at bounding box center [482, 367] width 17 height 7
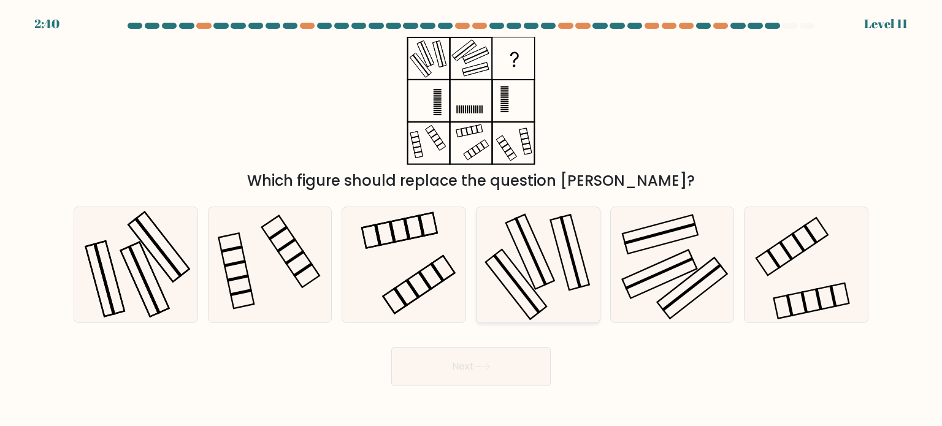
click at [548, 267] on rect at bounding box center [530, 251] width 48 height 75
click at [472, 220] on input "d." at bounding box center [471, 216] width 1 height 6
radio input "true"
click at [115, 278] on icon at bounding box center [135, 264] width 115 height 115
click at [471, 220] on input "a." at bounding box center [471, 216] width 1 height 6
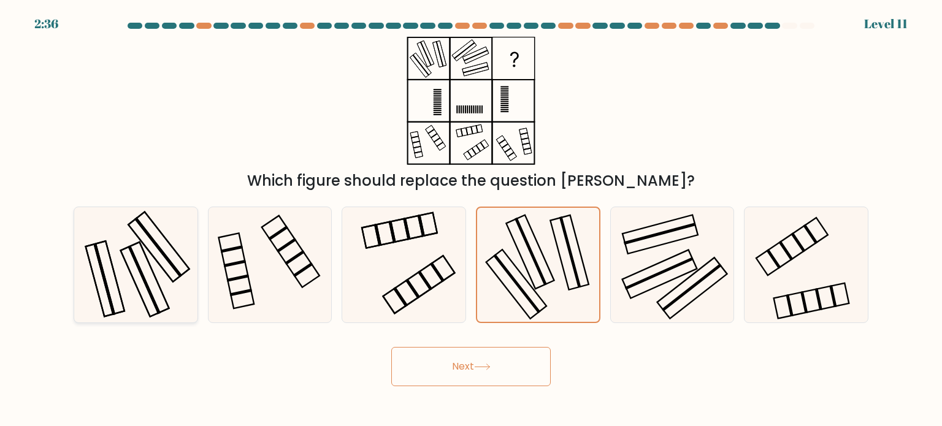
radio input "true"
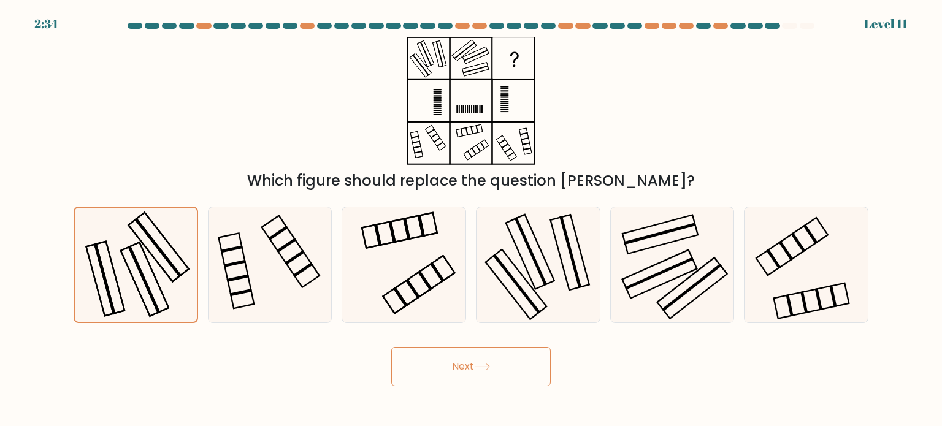
click at [427, 394] on body "2:34 Level 11" at bounding box center [471, 213] width 942 height 426
click at [424, 372] on button "Next" at bounding box center [470, 366] width 159 height 39
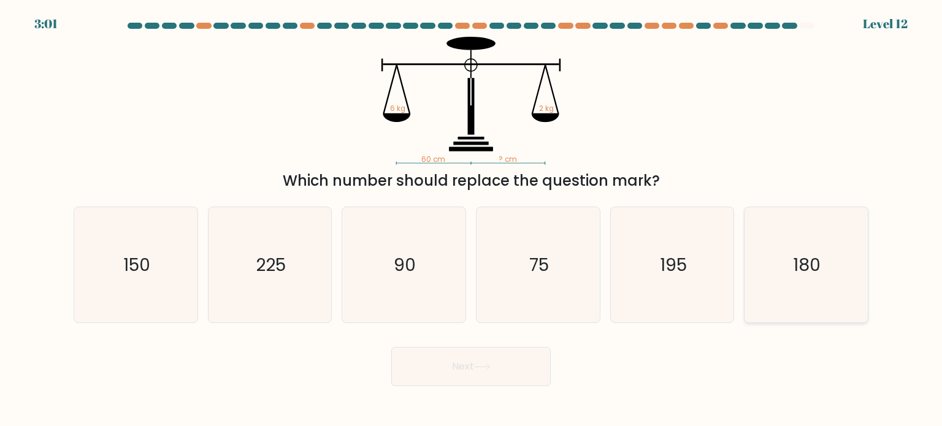
click at [799, 253] on text "180" at bounding box center [808, 264] width 28 height 25
click at [472, 220] on input "f. 180" at bounding box center [471, 216] width 1 height 6
radio input "true"
click at [505, 369] on button "Next" at bounding box center [470, 366] width 159 height 39
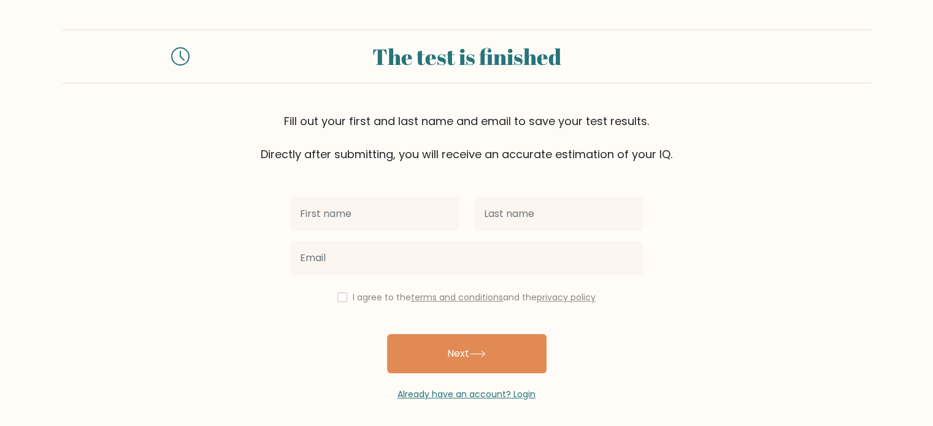
click at [353, 212] on input "text" at bounding box center [374, 214] width 169 height 34
click at [368, 215] on input "text" at bounding box center [374, 214] width 169 height 34
type input "mabrik"
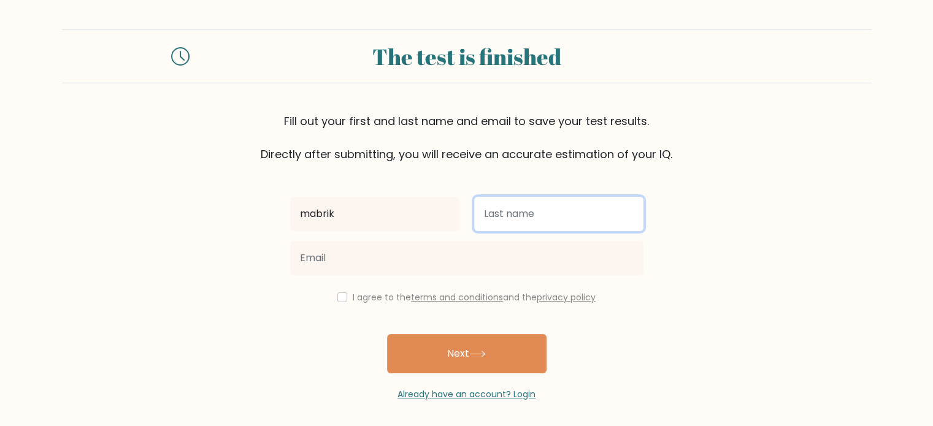
click at [503, 223] on input "text" at bounding box center [558, 214] width 169 height 34
type input "otobots"
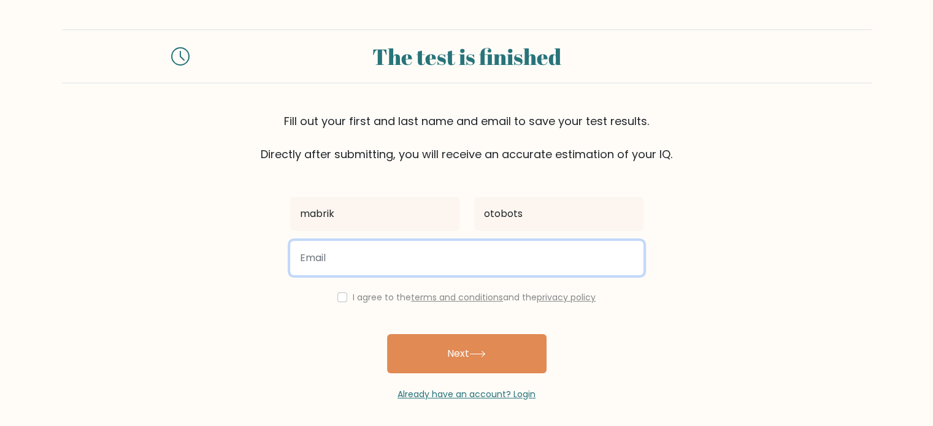
click at [484, 256] on input "email" at bounding box center [466, 258] width 353 height 34
type input "maverick"
type input "[EMAIL_ADDRESS][DOMAIN_NAME]"
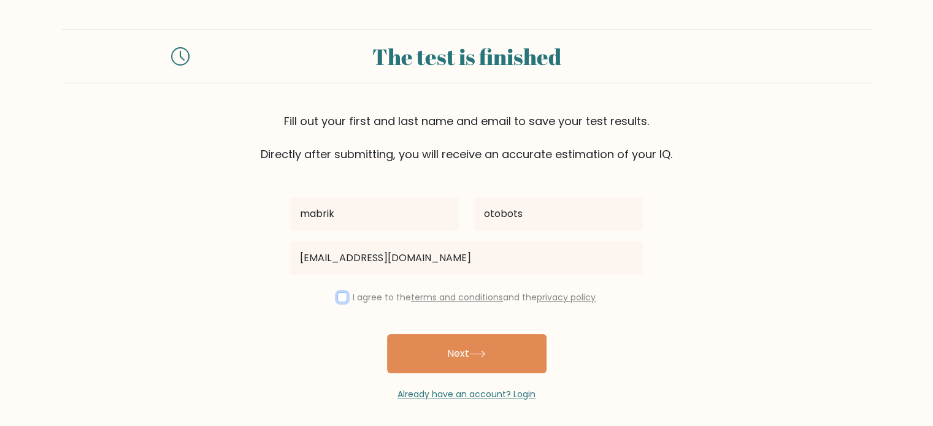
click at [341, 296] on input "checkbox" at bounding box center [342, 298] width 10 height 10
checkbox input "true"
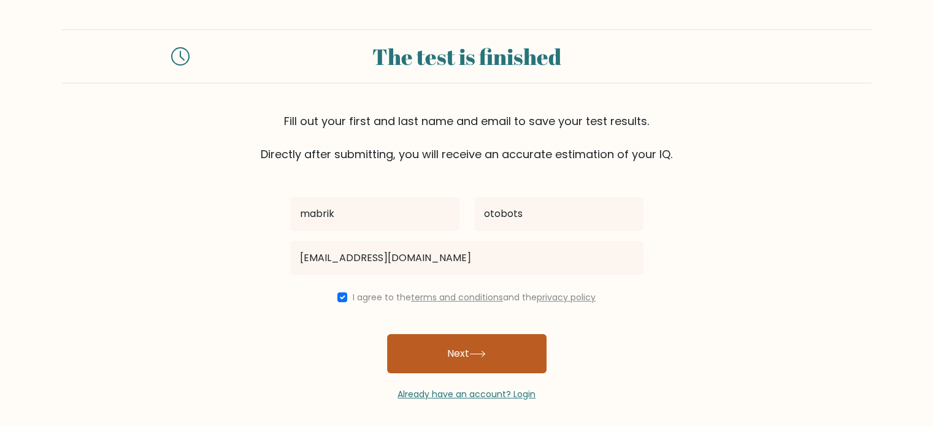
click at [448, 370] on button "Next" at bounding box center [466, 353] width 159 height 39
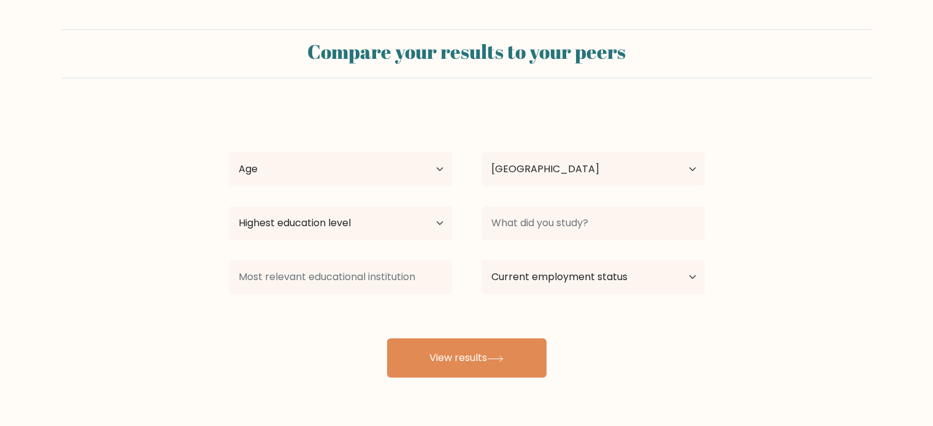
select select "PH"
click at [323, 166] on select "Age Under 18 years old 18-24 years old 25-34 years old 35-44 years old 45-54 ye…" at bounding box center [340, 169] width 223 height 34
select select "18_24"
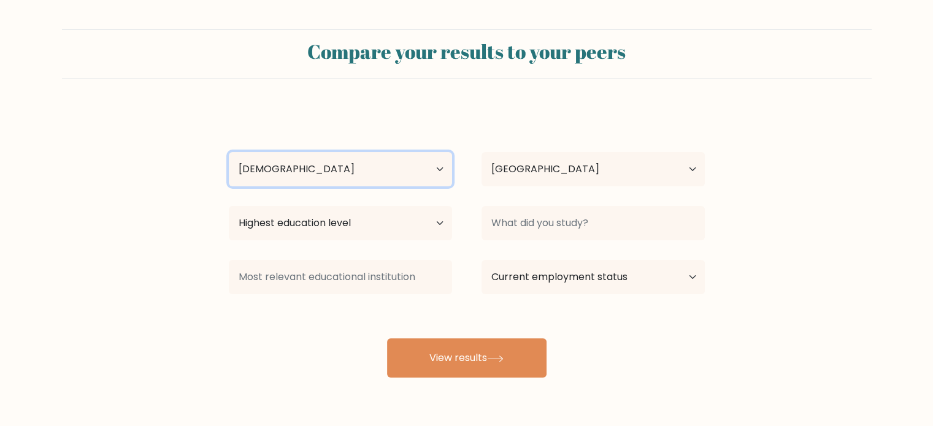
click at [229, 152] on select "Age Under 18 years old 18-24 years old 25-34 years old 35-44 years old 45-54 ye…" at bounding box center [340, 169] width 223 height 34
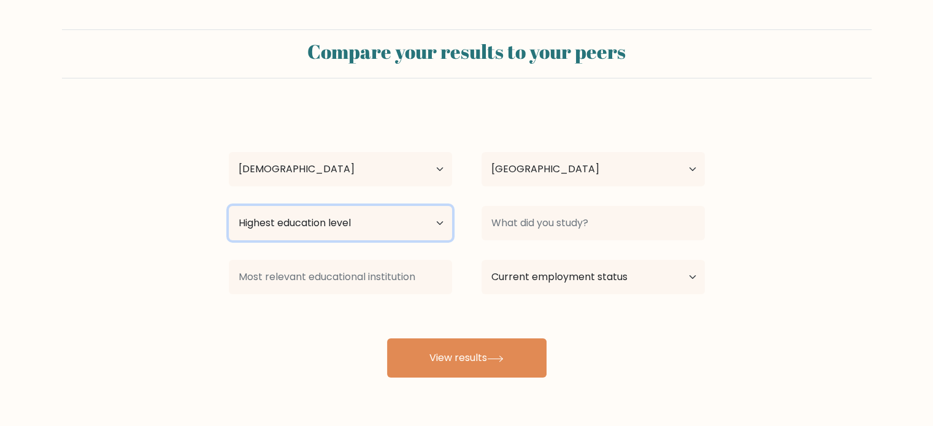
click at [374, 236] on select "Highest education level No schooling Primary Lower Secondary Upper Secondary Oc…" at bounding box center [340, 223] width 223 height 34
select select "upper_secondary"
click at [229, 206] on select "Highest education level No schooling Primary Lower Secondary Upper Secondary Oc…" at bounding box center [340, 223] width 223 height 34
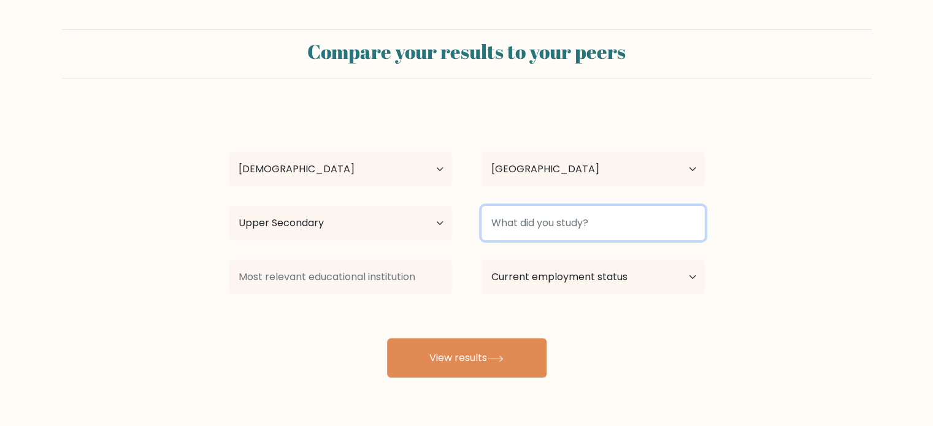
click at [547, 212] on input at bounding box center [593, 223] width 223 height 34
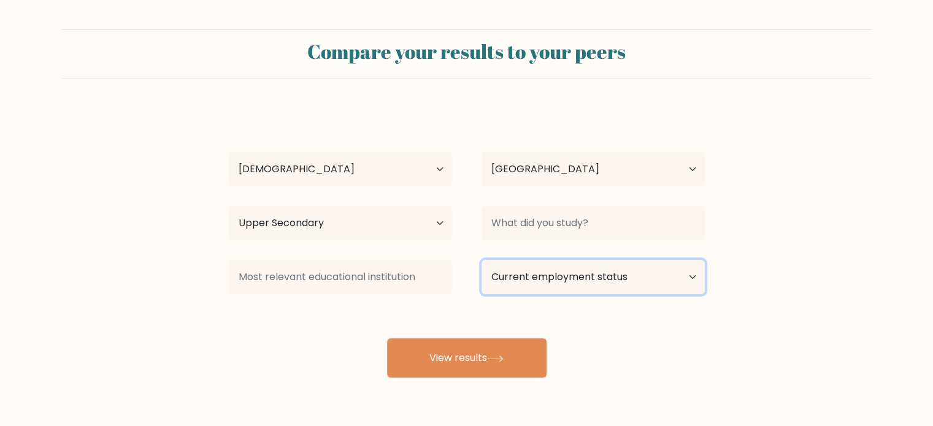
click at [547, 275] on select "Current employment status Employed Student Retired Other / prefer not to answer" at bounding box center [593, 277] width 223 height 34
select select "student"
click at [482, 260] on select "Current employment status Employed Student Retired Other / prefer not to answer" at bounding box center [593, 277] width 223 height 34
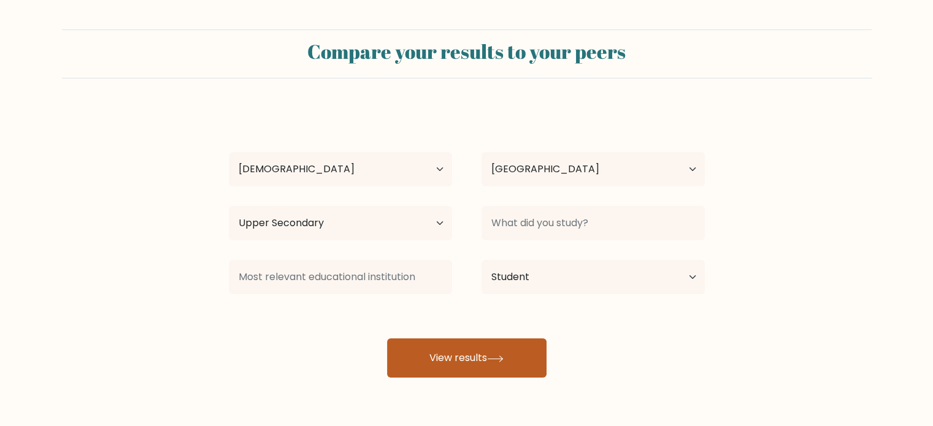
click at [461, 376] on button "View results" at bounding box center [466, 358] width 159 height 39
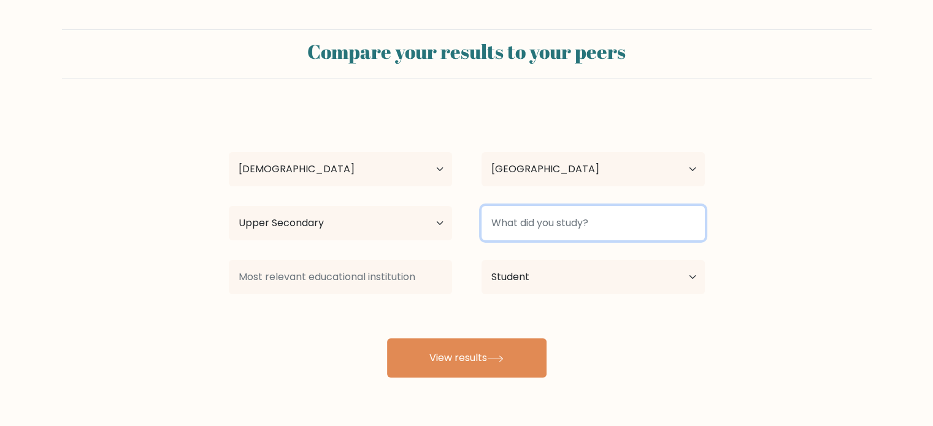
click at [528, 231] on input at bounding box center [593, 223] width 223 height 34
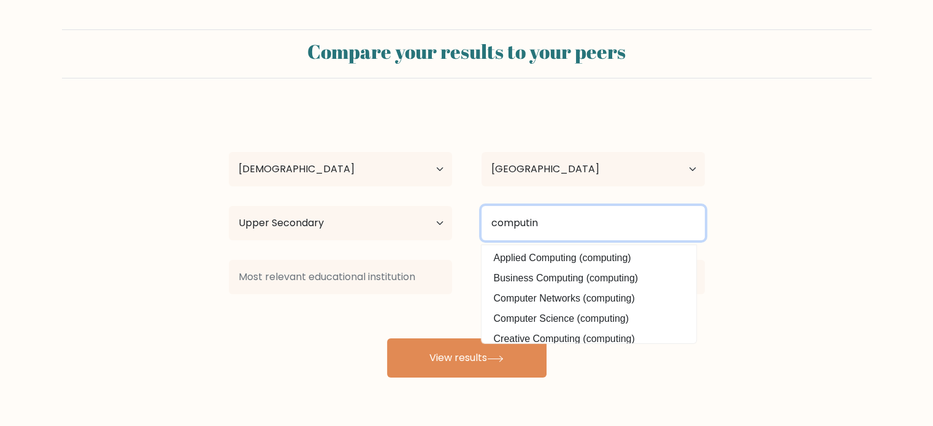
type input "computing"
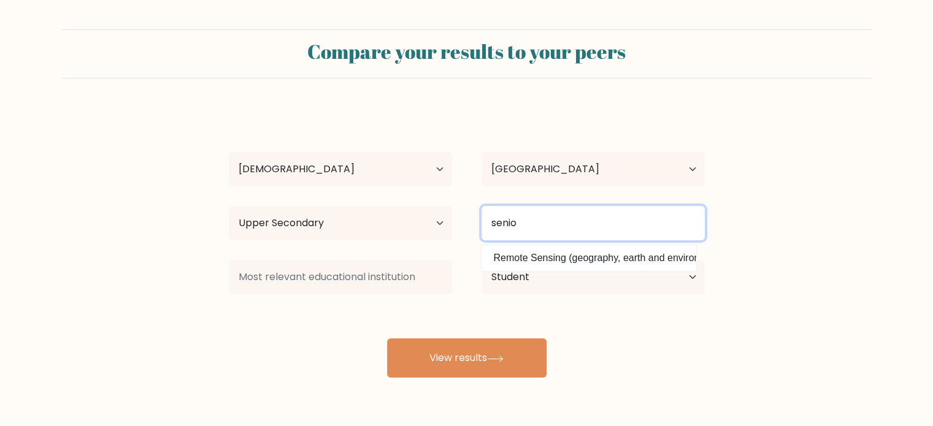
type input "senior"
type input "high"
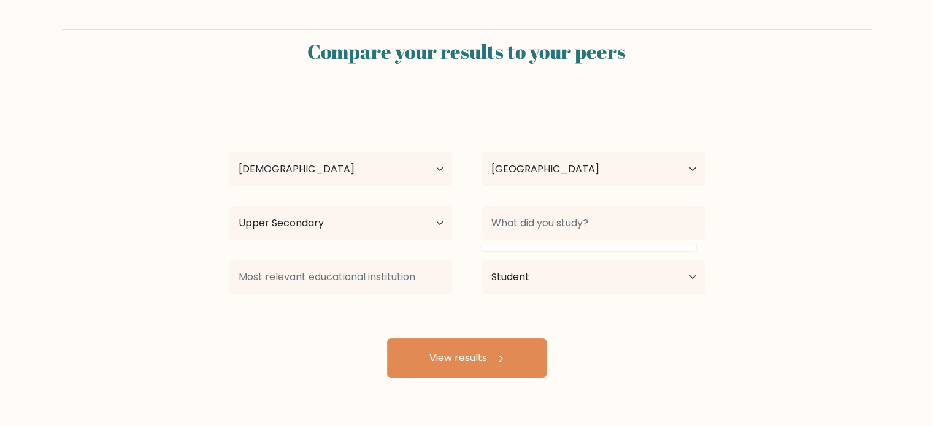
click at [304, 205] on div "Highest education level No schooling Primary Lower Secondary Upper Secondary Oc…" at bounding box center [340, 223] width 253 height 44
click at [305, 217] on select "Highest education level No schooling Primary Lower Secondary Upper Secondary Oc…" at bounding box center [340, 223] width 223 height 34
select select "lower_secondary"
click at [229, 206] on select "Highest education level No schooling Primary Lower Secondary Upper Secondary Oc…" at bounding box center [340, 223] width 223 height 34
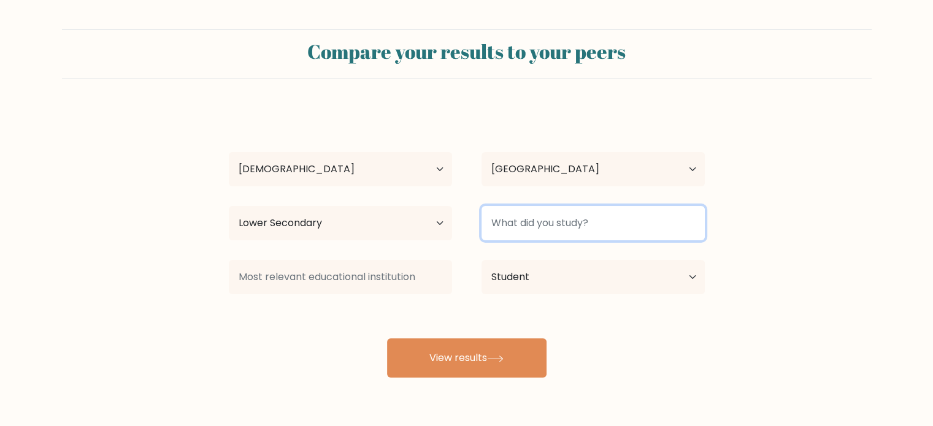
click at [512, 212] on input at bounding box center [593, 223] width 223 height 34
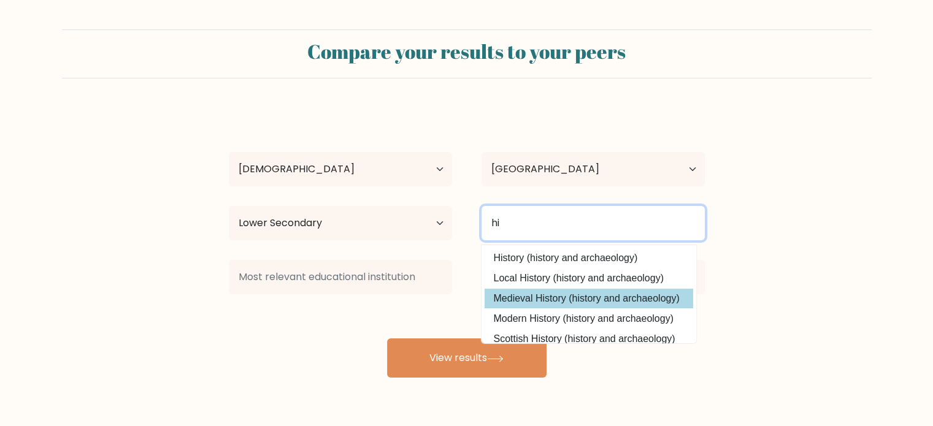
type input "h"
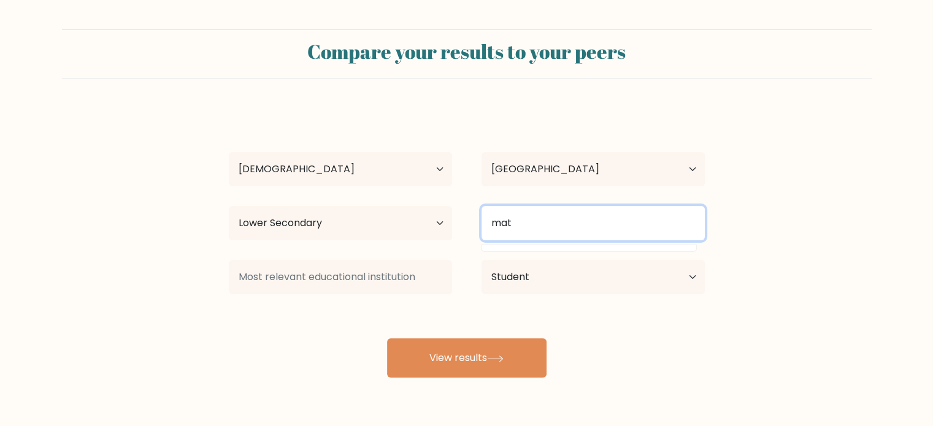
type input "math"
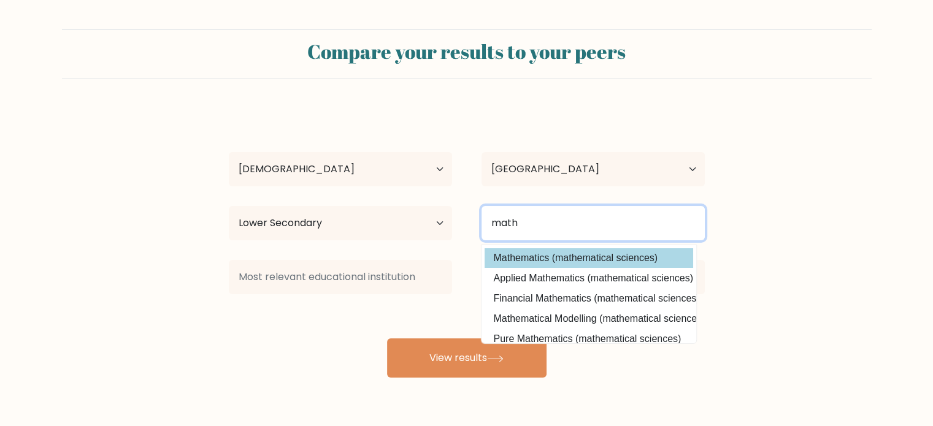
scroll to position [120, 0]
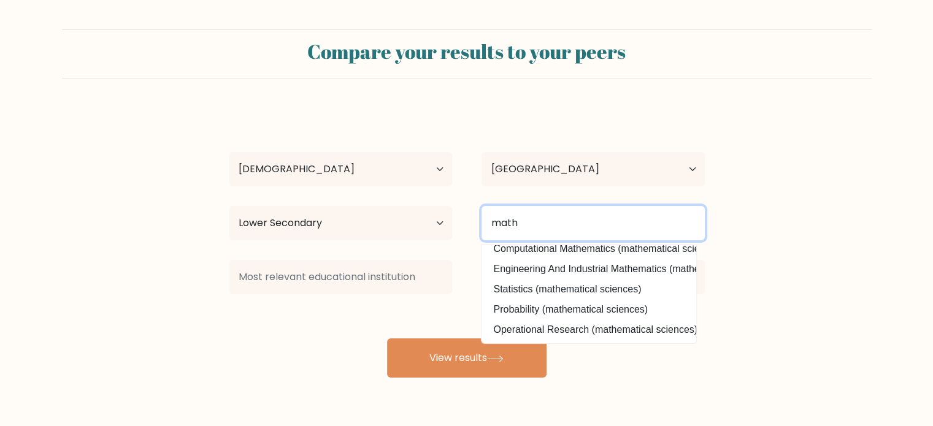
click at [528, 222] on input "math" at bounding box center [593, 223] width 223 height 34
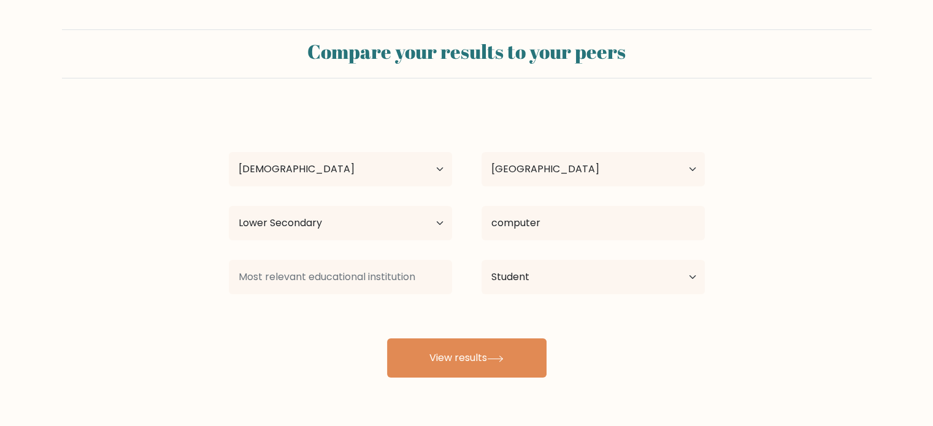
click at [535, 286] on div "mabrik otobots Age Under 18 years old 18-24 years old 25-34 years old 35-44 yea…" at bounding box center [466, 243] width 491 height 270
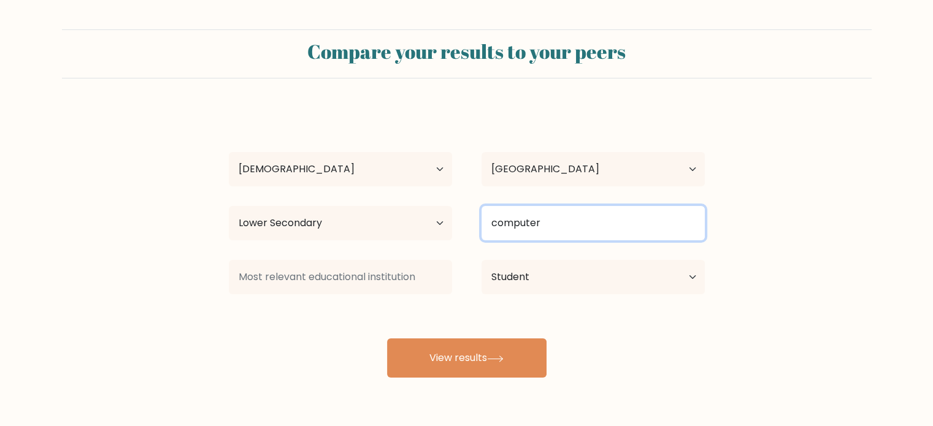
click at [547, 217] on input "computer" at bounding box center [593, 223] width 223 height 34
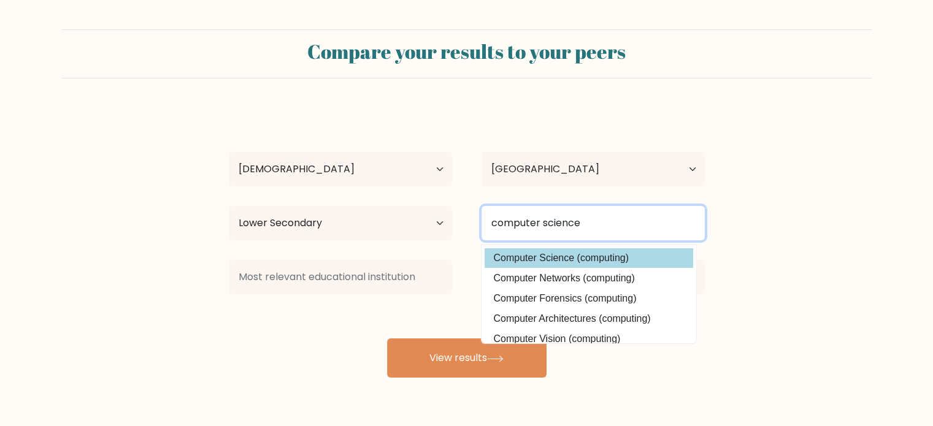
type input "computer science"
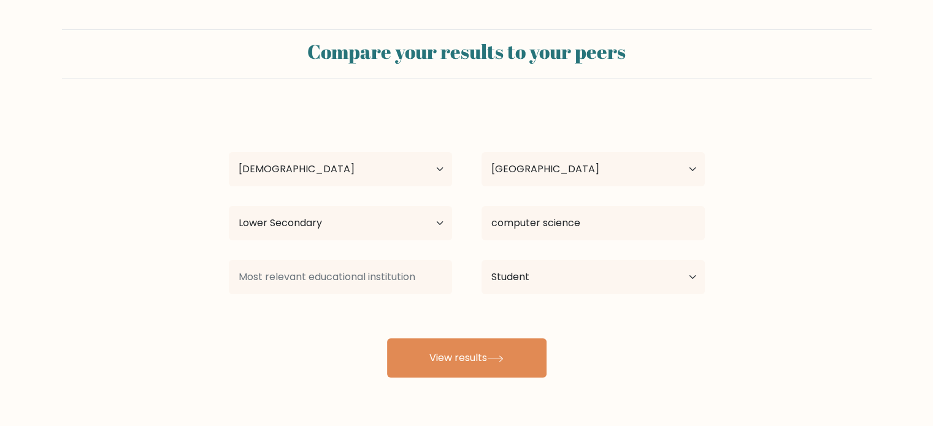
click at [570, 259] on div "mabrik otobots Age Under 18 years old 18-24 years old 25-34 years old 35-44 yea…" at bounding box center [466, 243] width 491 height 270
click at [377, 218] on select "Highest education level No schooling Primary Lower Secondary Upper Secondary Oc…" at bounding box center [340, 223] width 223 height 34
select select "upper_secondary"
click at [229, 206] on select "Highest education level No schooling Primary Lower Secondary Upper Secondary Oc…" at bounding box center [340, 223] width 223 height 34
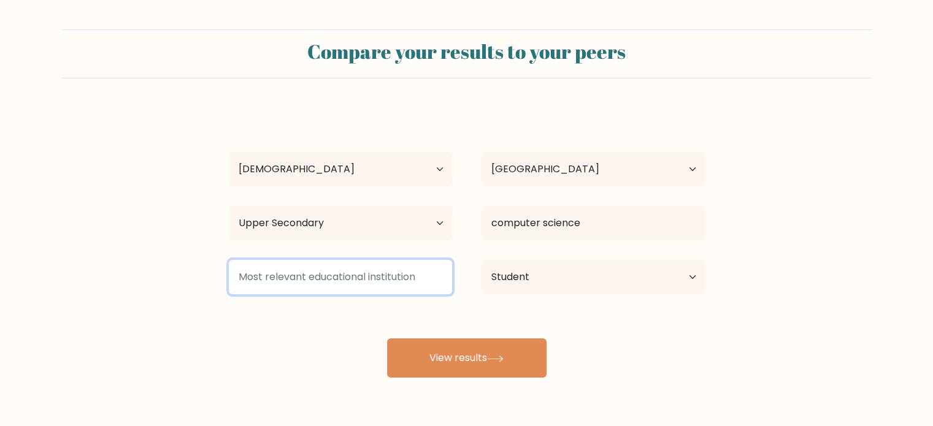
click at [304, 288] on input at bounding box center [340, 277] width 223 height 34
click at [312, 287] on input at bounding box center [340, 277] width 223 height 34
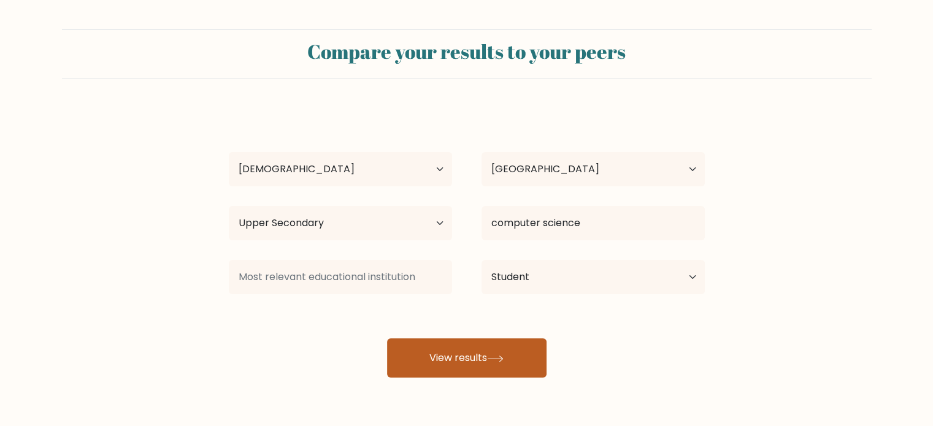
click at [464, 359] on button "View results" at bounding box center [466, 358] width 159 height 39
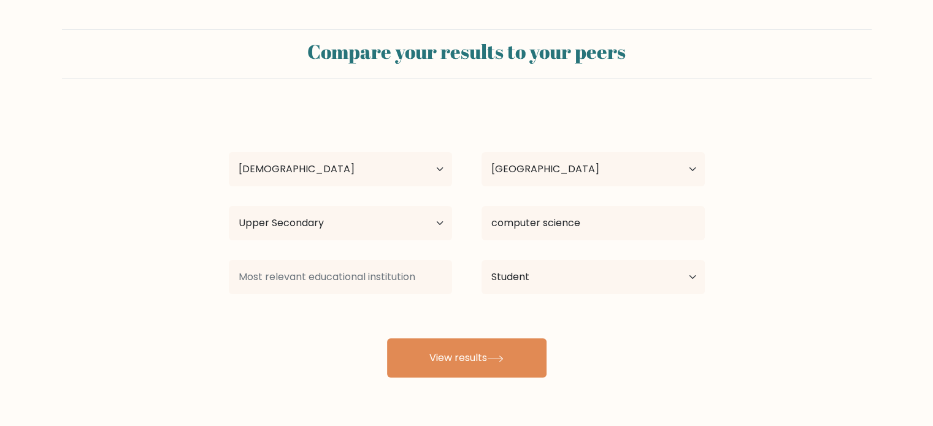
drag, startPoint x: 310, startPoint y: 299, endPoint x: 310, endPoint y: 289, distance: 9.8
click at [310, 289] on div at bounding box center [340, 277] width 253 height 44
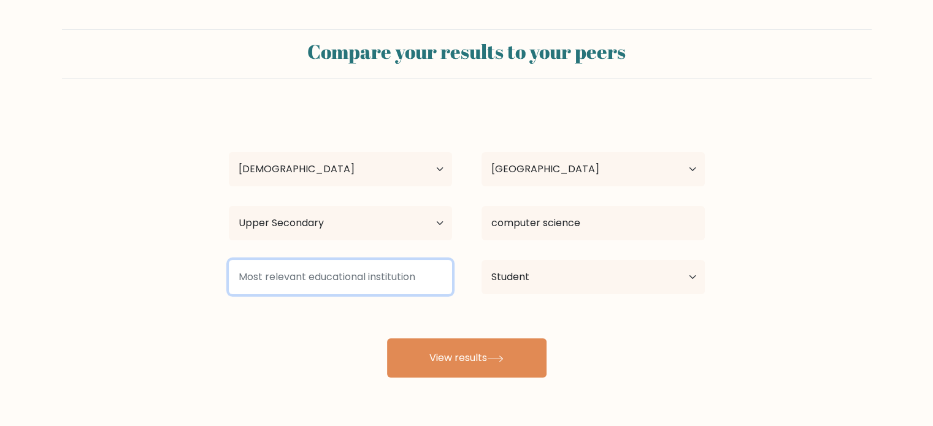
click at [310, 289] on input at bounding box center [340, 277] width 223 height 34
click at [310, 289] on input "jkl" at bounding box center [340, 277] width 223 height 34
type input "j"
type input "s"
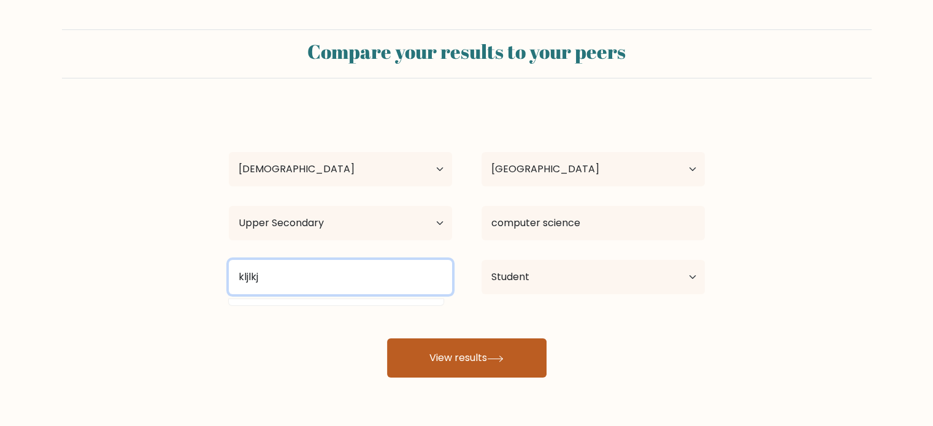
type input "kljlkj"
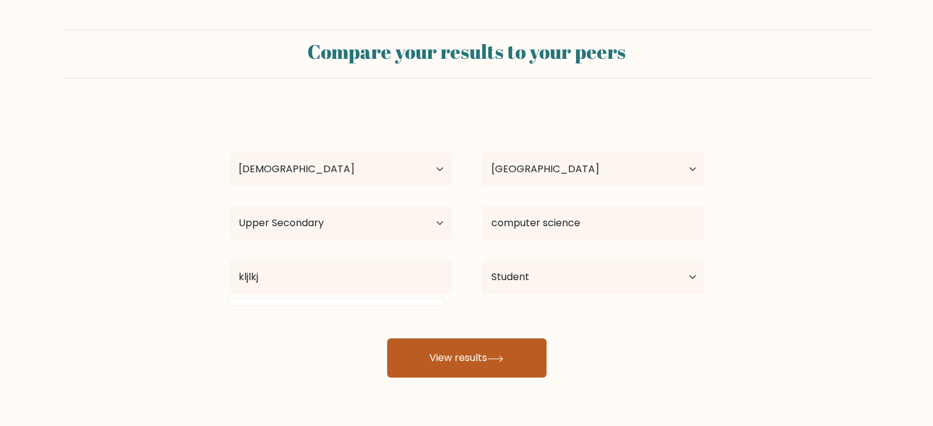
click at [451, 355] on button "View results" at bounding box center [466, 358] width 159 height 39
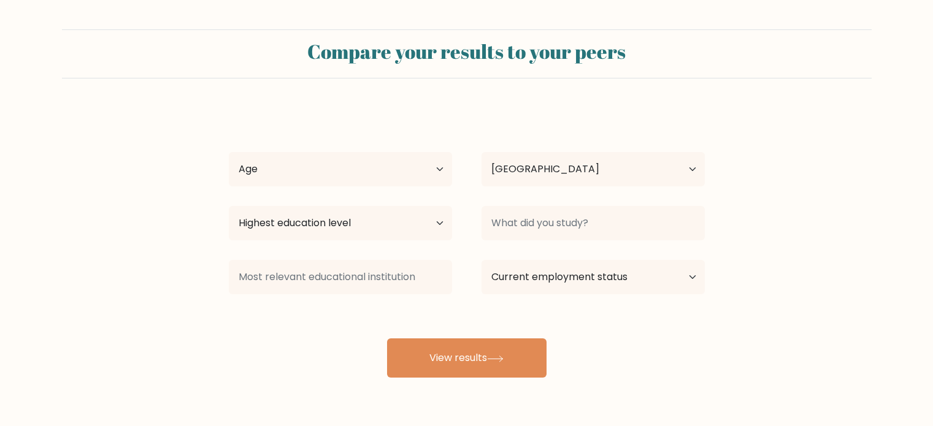
select select "PH"
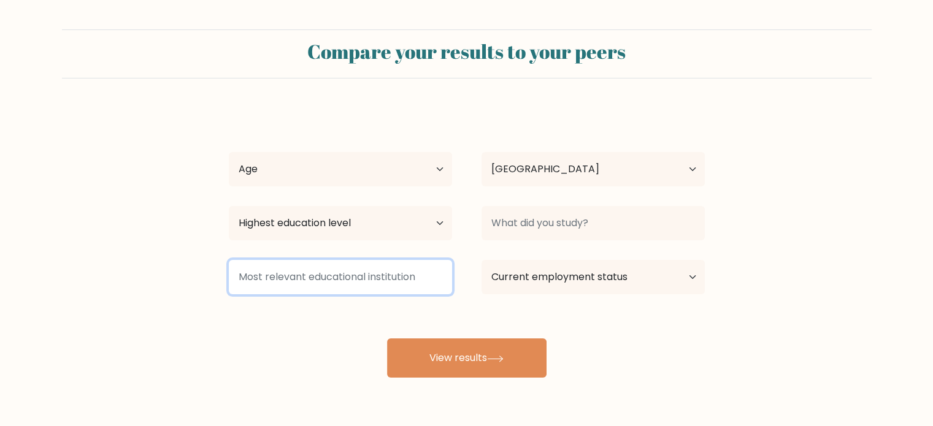
click at [342, 283] on input at bounding box center [340, 277] width 223 height 34
type input "sdefsd"
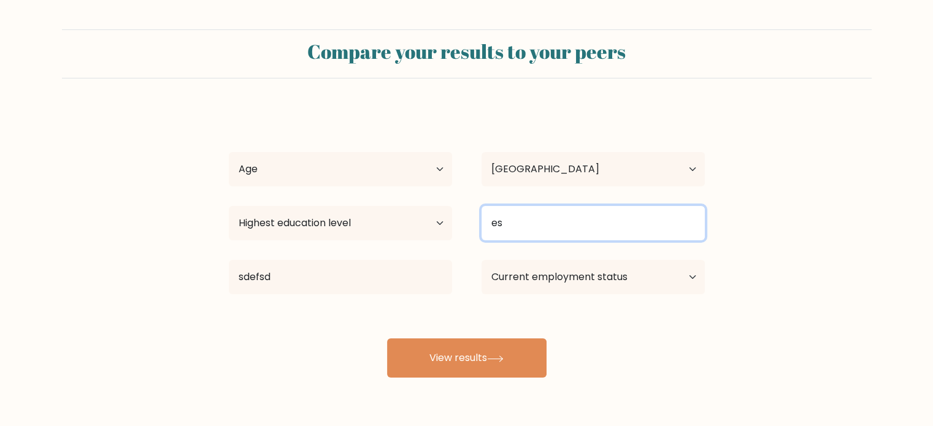
click at [533, 225] on input "es" at bounding box center [593, 223] width 223 height 34
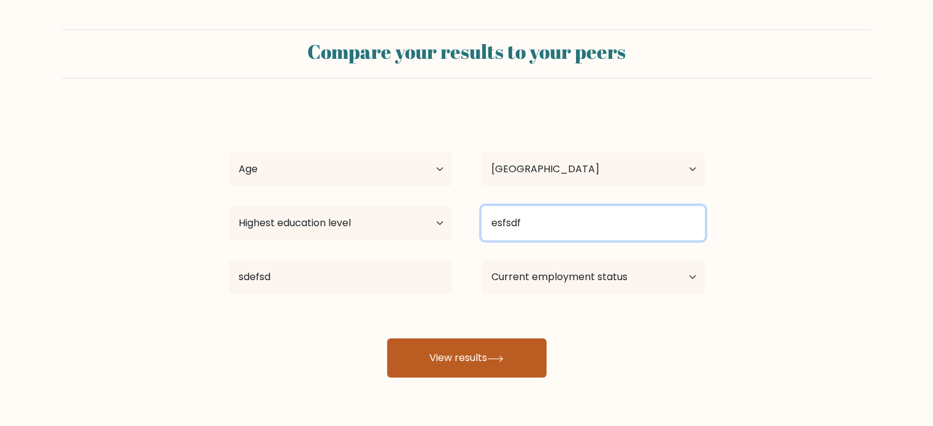
type input "esfsdf"
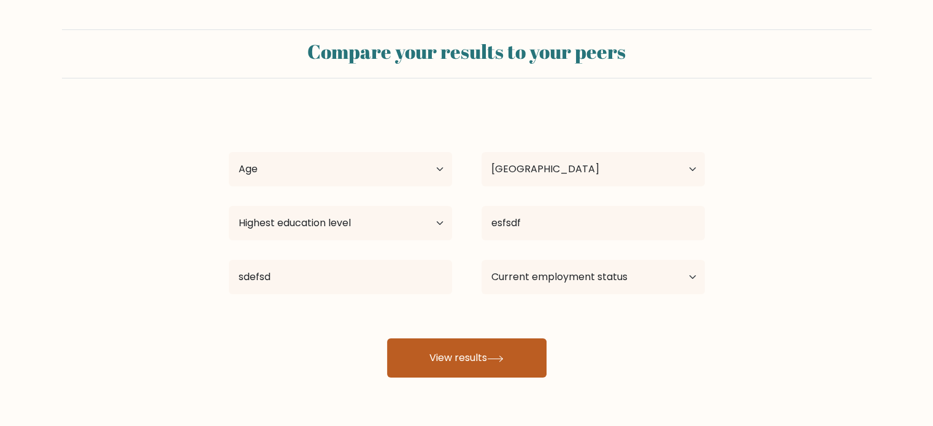
click at [496, 342] on button "View results" at bounding box center [466, 358] width 159 height 39
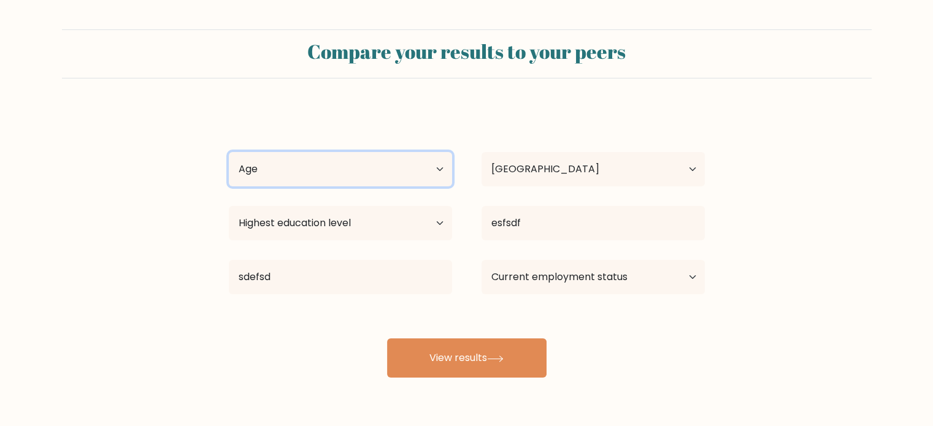
click at [348, 176] on select "Age Under 18 years old 18-24 years old 25-34 years old 35-44 years old 45-54 ye…" at bounding box center [340, 169] width 223 height 34
select select "18_24"
click at [229, 152] on select "Age Under 18 years old 18-24 years old 25-34 years old 35-44 years old 45-54 ye…" at bounding box center [340, 169] width 223 height 34
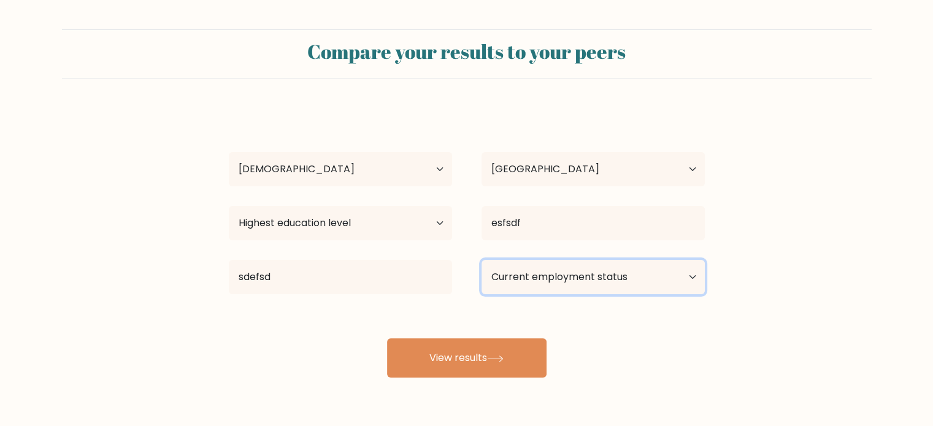
click at [521, 284] on select "Current employment status Employed Student Retired Other / prefer not to answer" at bounding box center [593, 277] width 223 height 34
select select "student"
click at [482, 260] on select "Current employment status Employed Student Retired Other / prefer not to answer" at bounding box center [593, 277] width 223 height 34
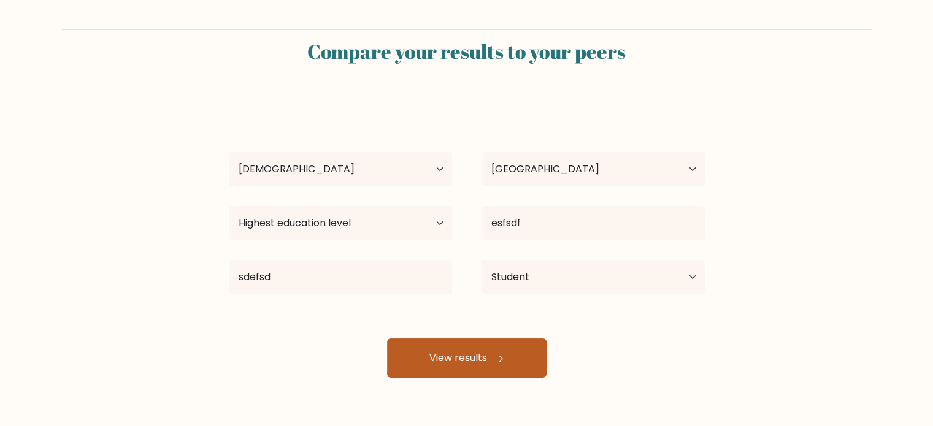
click at [466, 349] on button "View results" at bounding box center [466, 358] width 159 height 39
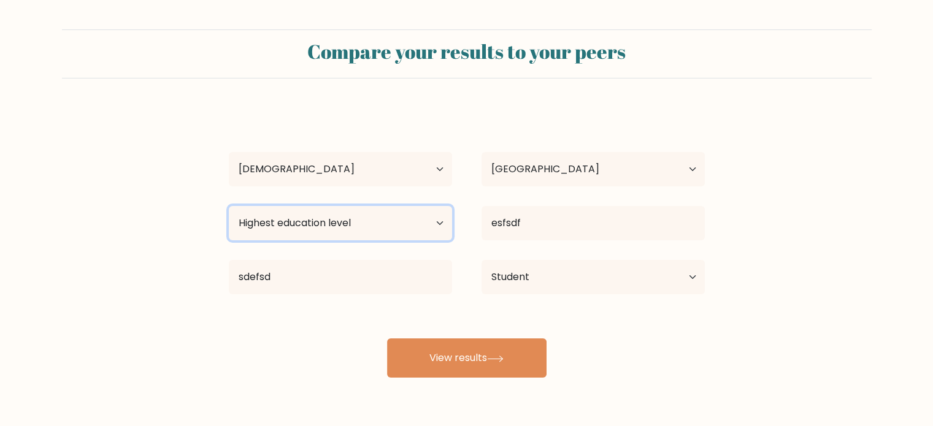
click at [349, 216] on select "Highest education level No schooling Primary Lower Secondary Upper Secondary Oc…" at bounding box center [340, 223] width 223 height 34
select select "upper_secondary"
click at [229, 206] on select "Highest education level No schooling Primary Lower Secondary Upper Secondary Oc…" at bounding box center [340, 223] width 223 height 34
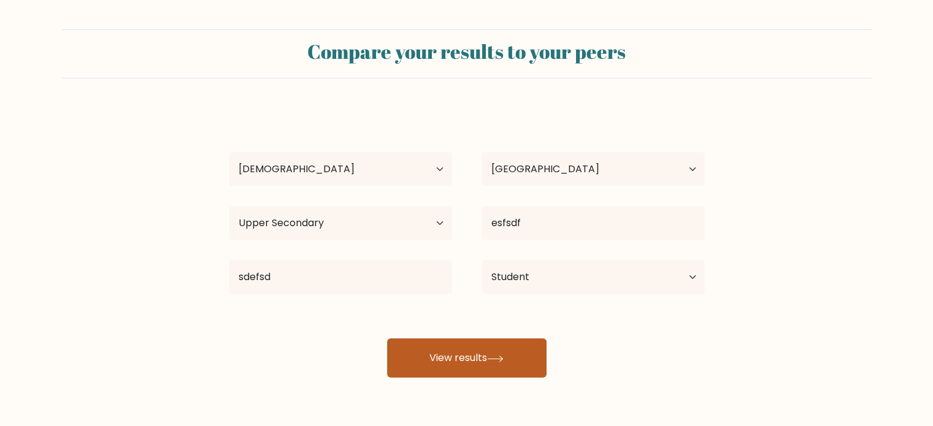
click at [486, 350] on button "View results" at bounding box center [466, 358] width 159 height 39
